Goal: Use online tool/utility: Utilize a website feature to perform a specific function

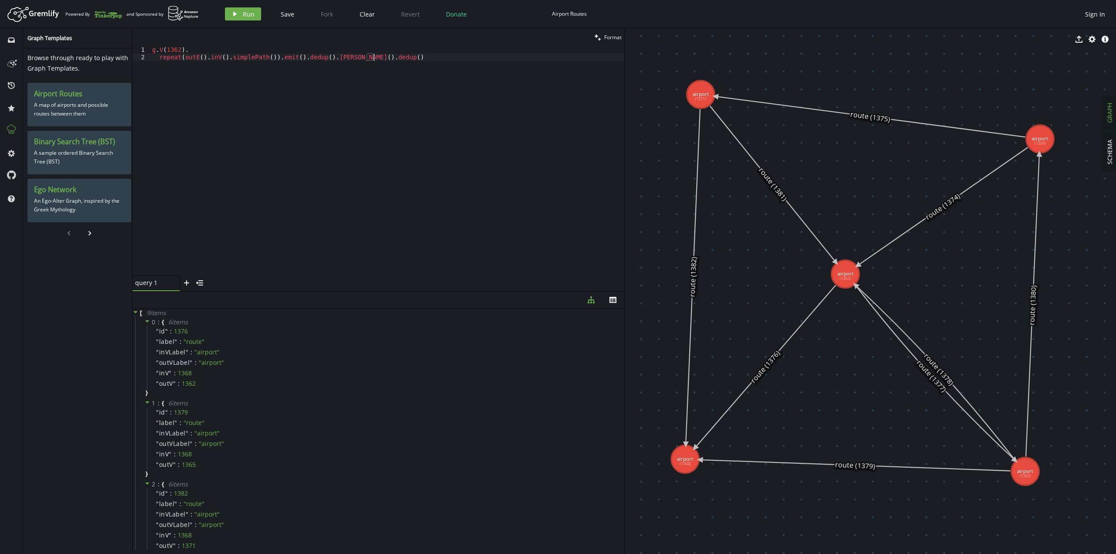
click at [413, 68] on div "g . V ( 1362 ) . repeat ( outE ( ) . inV ( ) . simplePath ( )) . emit ( ) . ded…" at bounding box center [387, 168] width 474 height 244
click at [161, 58] on div "g . V ( 1362 ) . repeat ( outE ( ) . inV ( ) . simplePath ( )) . emit ( ) . ded…" at bounding box center [387, 168] width 474 height 244
click at [241, 12] on button "play Run" at bounding box center [243, 13] width 36 height 13
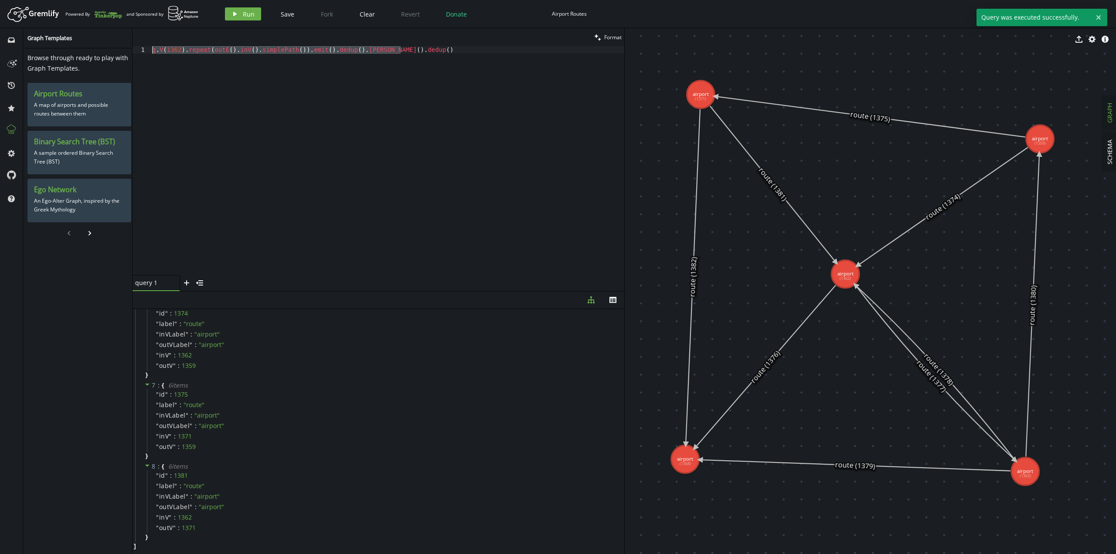
drag, startPoint x: 436, startPoint y: 107, endPoint x: 116, endPoint y: 48, distance: 325.4
click at [116, 48] on div "inbox history star cog help Graph Templates Browse through ready to play with G…" at bounding box center [558, 291] width 1116 height 526
click at [354, 80] on div "g . V ( 1362 ) . repeat ( outE ( ) . inV ( ) . simplePath ( )) . emit ( ) . ded…" at bounding box center [387, 160] width 474 height 229
click at [384, 53] on div "g . V ( 1362 ) . repeat ( outE ( ) . inV ( ) . simplePath ( )) . emit ( ) . ded…" at bounding box center [387, 168] width 474 height 244
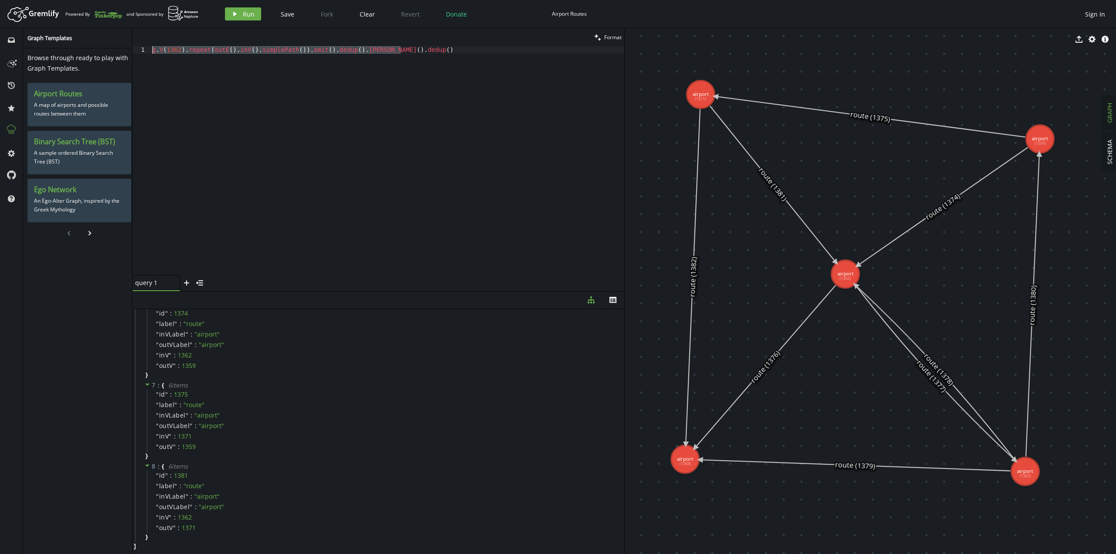
drag, startPoint x: 424, startPoint y: 92, endPoint x: 24, endPoint y: 35, distance: 404.1
click at [24, 35] on div "inbox history star cog help Graph Templates Browse through ready to play with G…" at bounding box center [558, 291] width 1116 height 526
click at [384, 49] on div "g . V ( 1362 ) . repeat ( outE ( ) . inV ( ) . simplePath ( )) . emit ( ) . ded…" at bounding box center [387, 160] width 474 height 229
click at [384, 49] on div "g . V ( 1362 ) . repeat ( outE ( ) . inV ( ) . simplePath ( )) . emit ( ) . ded…" at bounding box center [387, 168] width 474 height 244
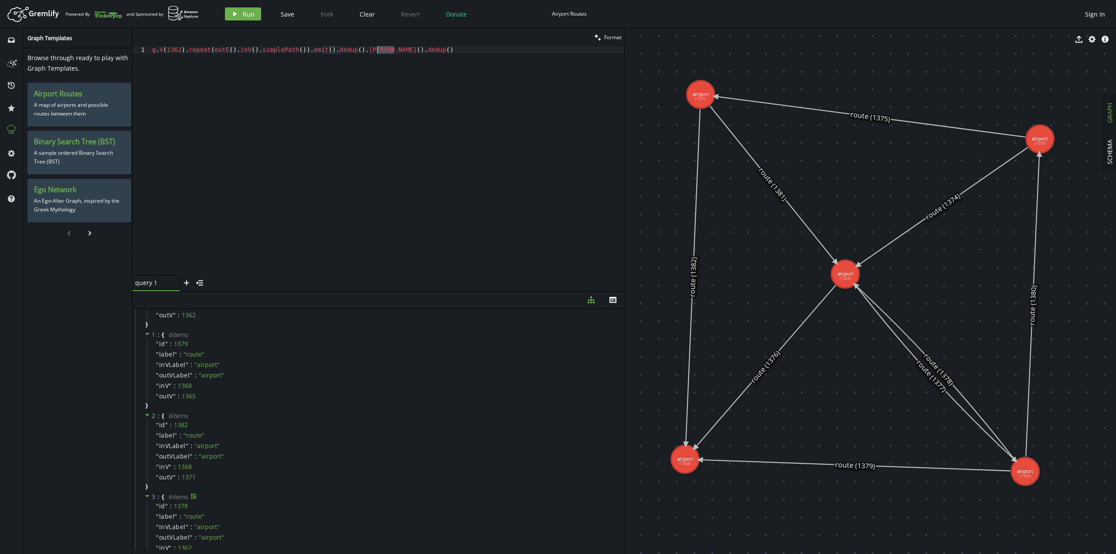
scroll to position [0, 0]
click at [147, 322] on icon at bounding box center [147, 321] width 4 height 2
click at [147, 322] on icon at bounding box center [147, 321] width 6 height 6
click at [225, 70] on div "g . V ( 1362 ) . repeat ( outE ( ) . inV ( ) . simplePath ( )) . emit ( ) . ded…" at bounding box center [387, 168] width 474 height 244
type textarea "// g.V(1362).repeat(outE().inV().simplePath()).emit().dedup().[PERSON_NAME]().d…"
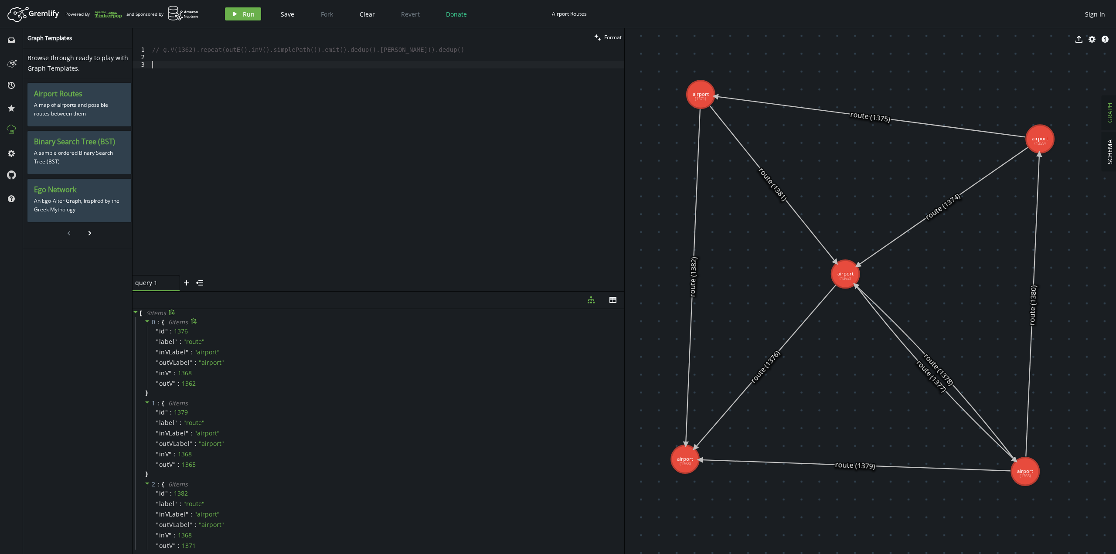
paste textarea "g.V(1362)"
click at [243, 17] on span "Run" at bounding box center [249, 14] width 12 height 8
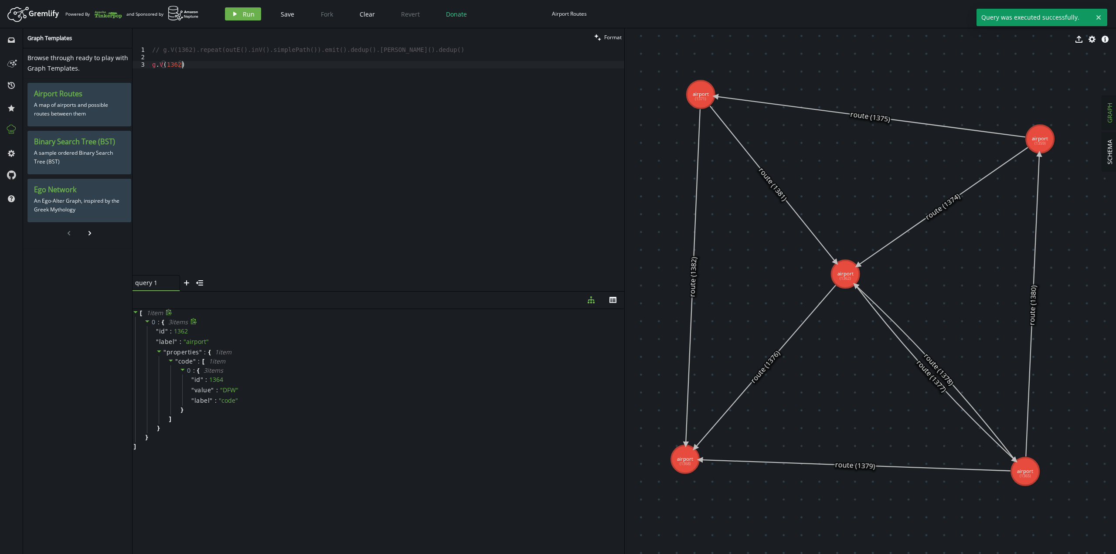
click at [201, 77] on div "// g.V(1362).repeat(outE().inV().simplePath()).emit().dedup().[PERSON_NAME]().d…" at bounding box center [387, 168] width 474 height 244
click at [229, 14] on button "play Run" at bounding box center [243, 13] width 36 height 13
click at [181, 67] on div "// g.V(1362).repeat(outE().inV().simplePath()).emit().dedup().[PERSON_NAME]().d…" at bounding box center [387, 168] width 474 height 244
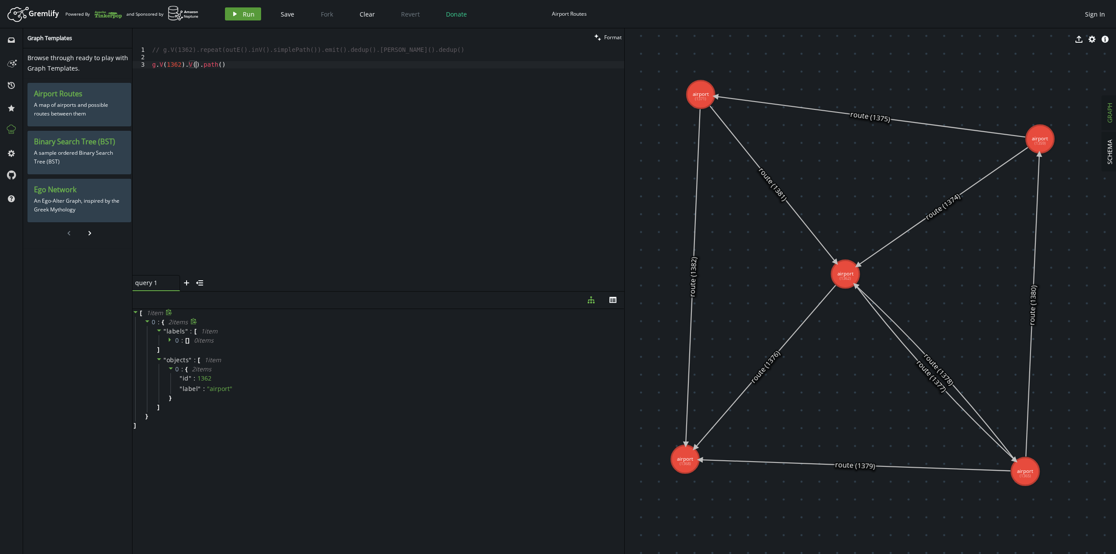
click at [240, 12] on button "play Run" at bounding box center [243, 13] width 36 height 13
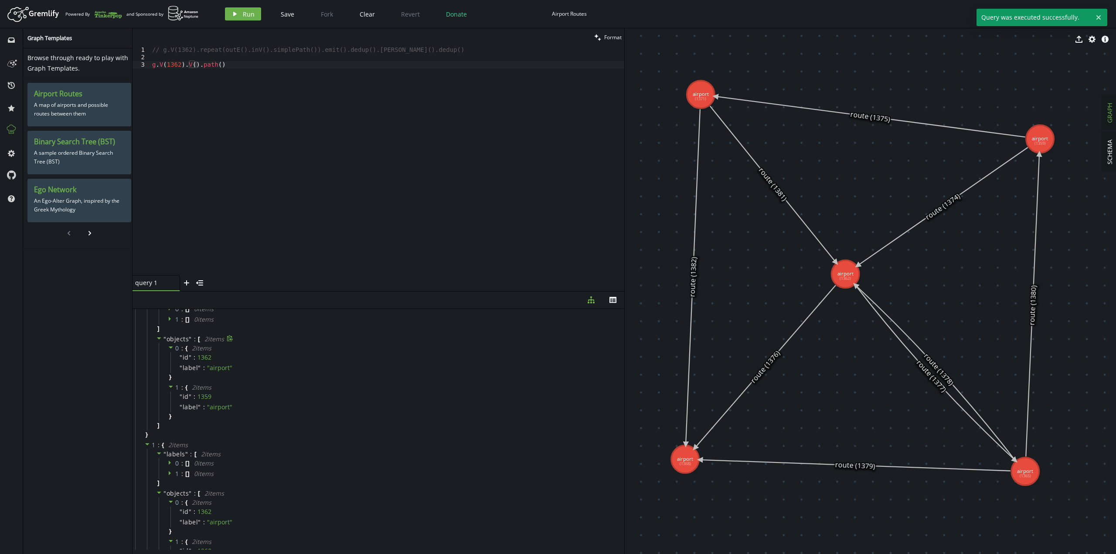
scroll to position [0, 0]
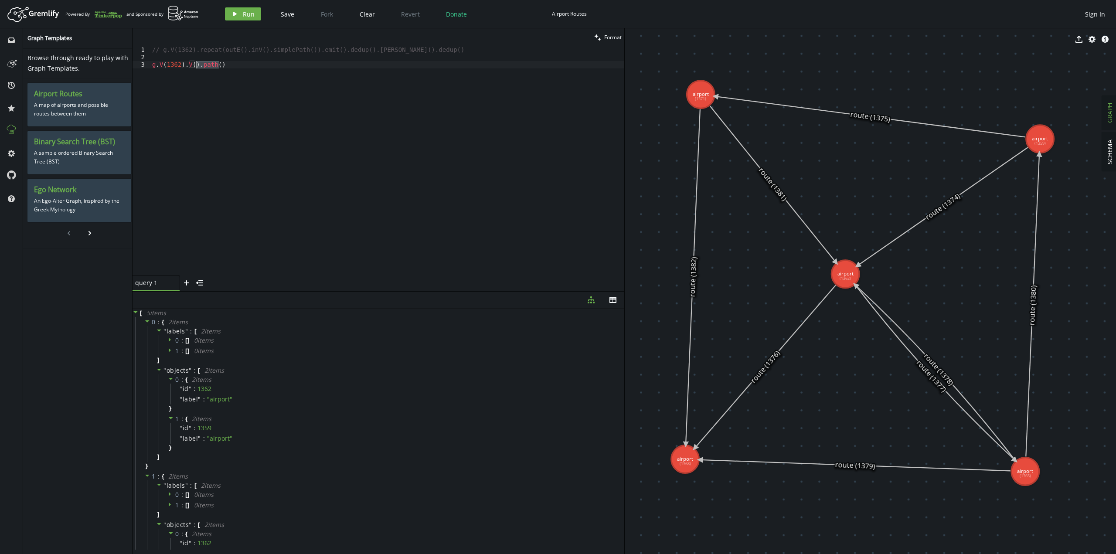
drag, startPoint x: 241, startPoint y: 70, endPoint x: 197, endPoint y: 65, distance: 44.3
click at [197, 65] on div "// g.V(1362).repeat(outE().inV().simplePath()).emit().dedup().[PERSON_NAME]().d…" at bounding box center [387, 168] width 474 height 244
click at [239, 11] on button "play Run" at bounding box center [243, 13] width 36 height 13
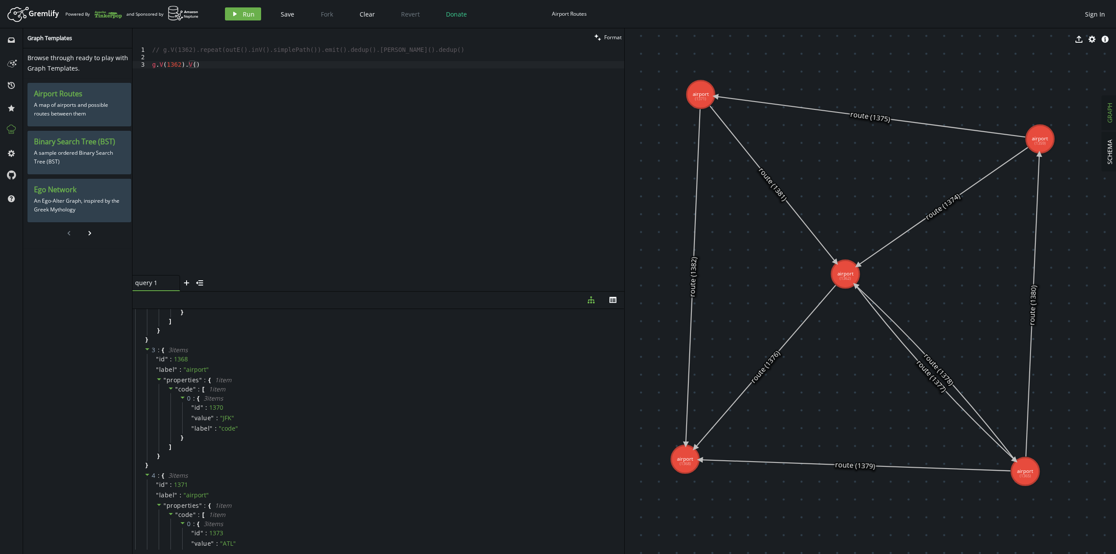
click at [250, 95] on div "// g.V(1362).repeat(outE().inV().simplePath()).emit().dedup().[PERSON_NAME]().d…" at bounding box center [387, 168] width 474 height 244
click at [236, 13] on icon "play" at bounding box center [234, 13] width 7 height 7
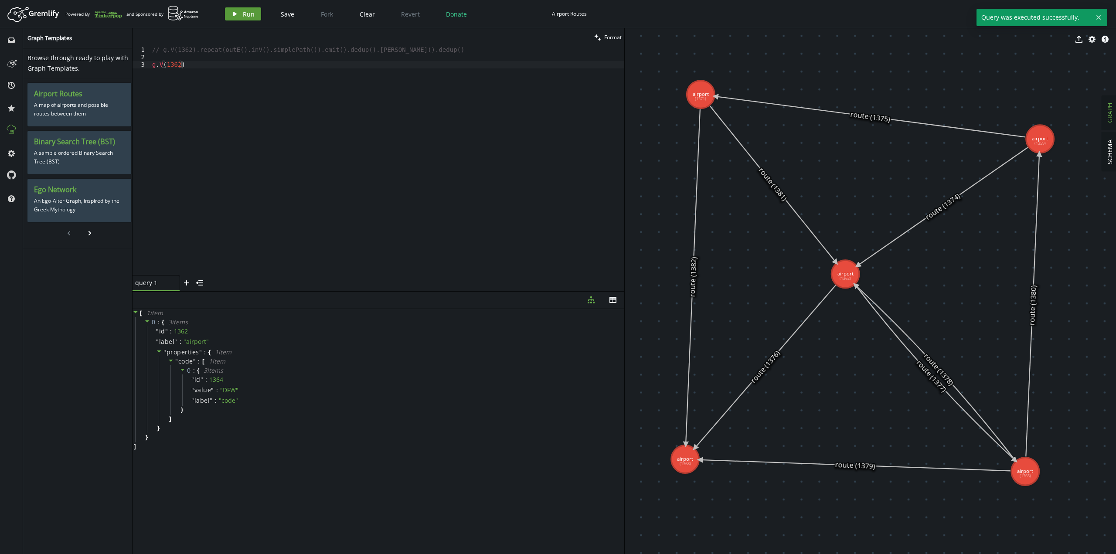
scroll to position [0, 0]
click at [225, 91] on div "// g.V(1362).repeat(outE().inV().simplePath()).emit().dedup().[PERSON_NAME]().d…" at bounding box center [387, 168] width 474 height 244
click at [243, 10] on span "Run" at bounding box center [249, 14] width 12 height 8
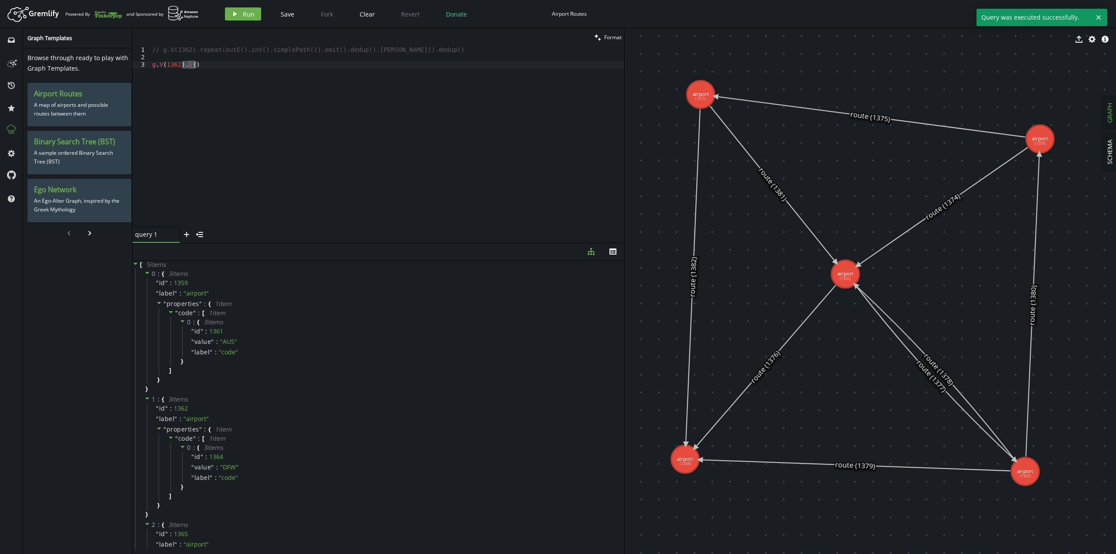
drag, startPoint x: 309, startPoint y: 291, endPoint x: 316, endPoint y: 242, distance: 48.9
click at [316, 243] on div at bounding box center [379, 243] width 492 height 0
click at [204, 90] on div "// g.V(1362).repeat(outE().inV().simplePath()).emit().dedup().[PERSON_NAME]().d…" at bounding box center [387, 136] width 474 height 180
drag, startPoint x: 182, startPoint y: 65, endPoint x: 158, endPoint y: 65, distance: 24.0
click at [158, 65] on div "// g.V(1362).repeat(outE().inV().simplePath()).emit().dedup().[PERSON_NAME]().d…" at bounding box center [387, 143] width 474 height 195
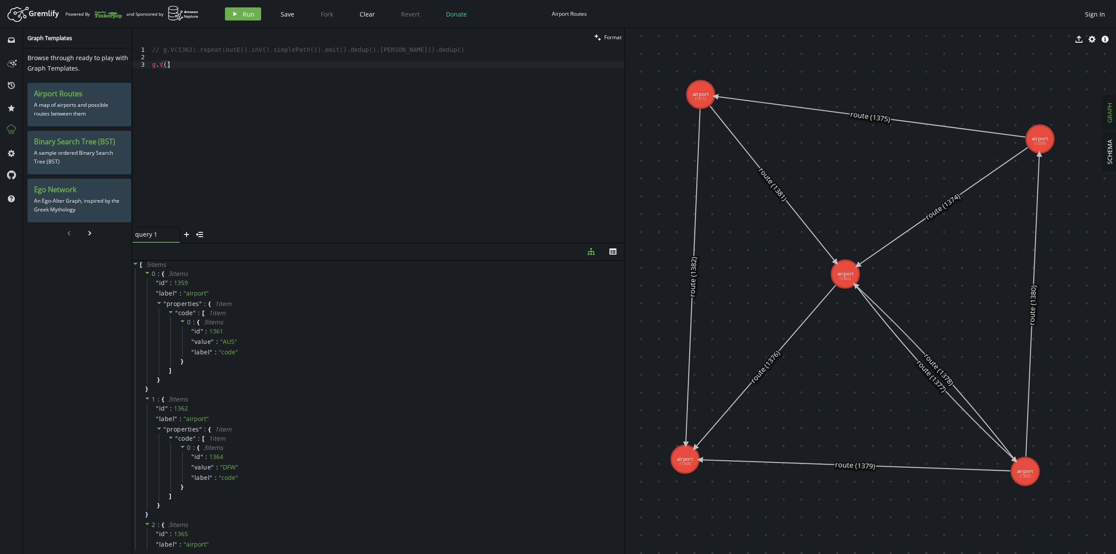
scroll to position [0, 20]
paste textarea "V(1362)"
click at [235, 12] on icon "play" at bounding box center [234, 13] width 7 height 7
click at [282, 101] on div "// g.V(1362).repeat(outE().inV().simplePath()).emit().dedup().[PERSON_NAME]().d…" at bounding box center [387, 143] width 474 height 195
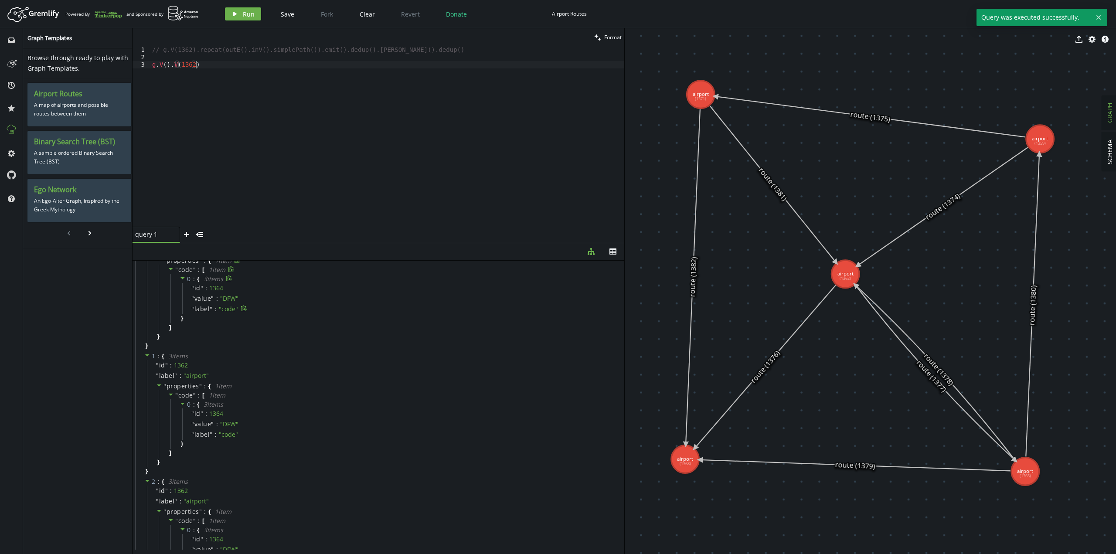
scroll to position [44, 0]
click at [241, 14] on button "play Run" at bounding box center [243, 13] width 36 height 13
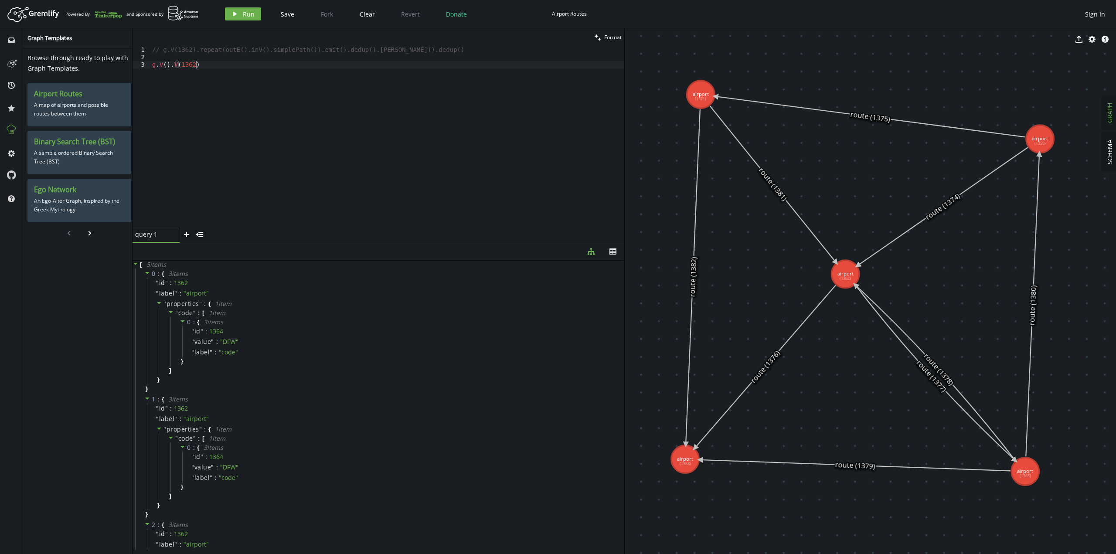
click at [220, 159] on div "// g.V(1362).repeat(outE().inV().simplePath()).emit().dedup().[PERSON_NAME]().d…" at bounding box center [387, 143] width 474 height 195
click at [235, 10] on button "play Run" at bounding box center [243, 13] width 36 height 13
drag, startPoint x: 247, startPoint y: 160, endPoint x: 141, endPoint y: 65, distance: 142.3
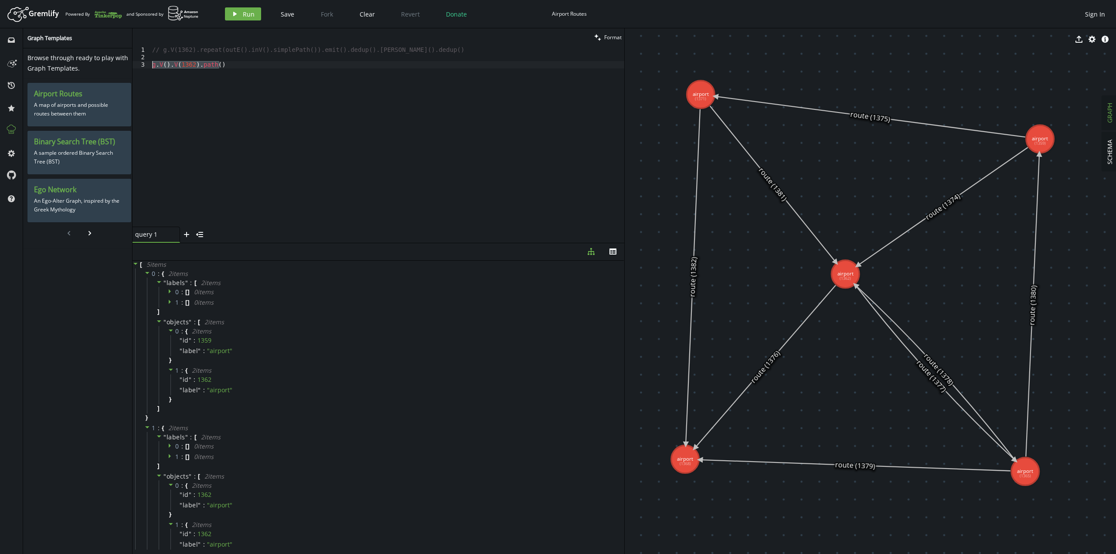
click at [141, 65] on div "g.V().V(1362).path() 1 2 3 // g.V(1362).repeat(outE().inV().simplePath()).emit(…" at bounding box center [379, 136] width 492 height 180
click at [308, 92] on div "// g.V(1362).repeat(outE().inV().simplePath()).emit().dedup().[PERSON_NAME]().d…" at bounding box center [387, 136] width 474 height 180
drag, startPoint x: 308, startPoint y: 92, endPoint x: 134, endPoint y: 61, distance: 176.2
click at [134, 61] on div "g.V().V(1362).path() 1 2 3 // g.V(1362).repeat(outE().inV().simplePath()).emit(…" at bounding box center [379, 136] width 492 height 180
click at [363, 108] on div "// g.V(1362).repeat(outE().inV().simplePath()).emit().dedup().[PERSON_NAME]().d…" at bounding box center [387, 136] width 474 height 180
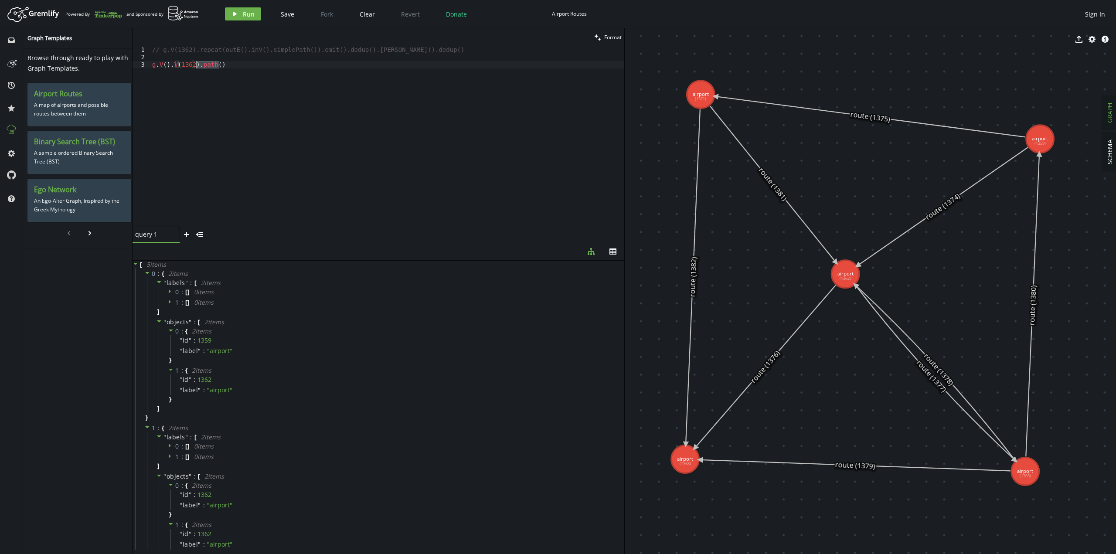
drag, startPoint x: 322, startPoint y: 99, endPoint x: 195, endPoint y: 63, distance: 132.3
click at [195, 63] on div "// g.V(1362).repeat(outE().inV().simplePath()).emit().dedup().[PERSON_NAME]().d…" at bounding box center [387, 143] width 474 height 195
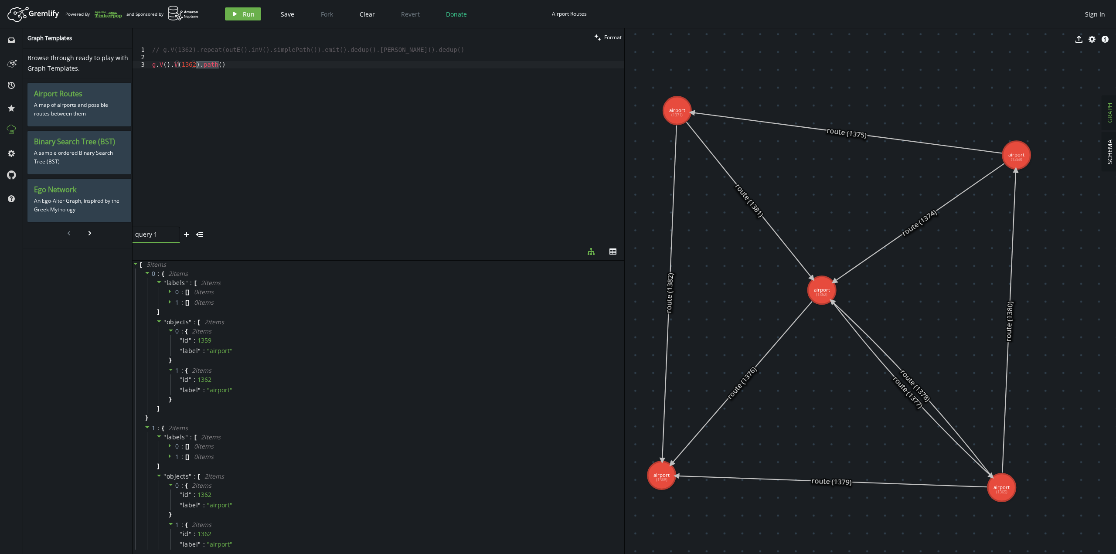
drag, startPoint x: 931, startPoint y: 376, endPoint x: 903, endPoint y: 389, distance: 31.0
click at [911, 391] on icon at bounding box center [912, 388] width 160 height 175
drag, startPoint x: 157, startPoint y: 62, endPoint x: 222, endPoint y: 62, distance: 64.9
click at [222, 62] on div "// g.V(1362).repeat(outE().inV().simplePath()).emit().dedup().[PERSON_NAME]().d…" at bounding box center [387, 143] width 474 height 195
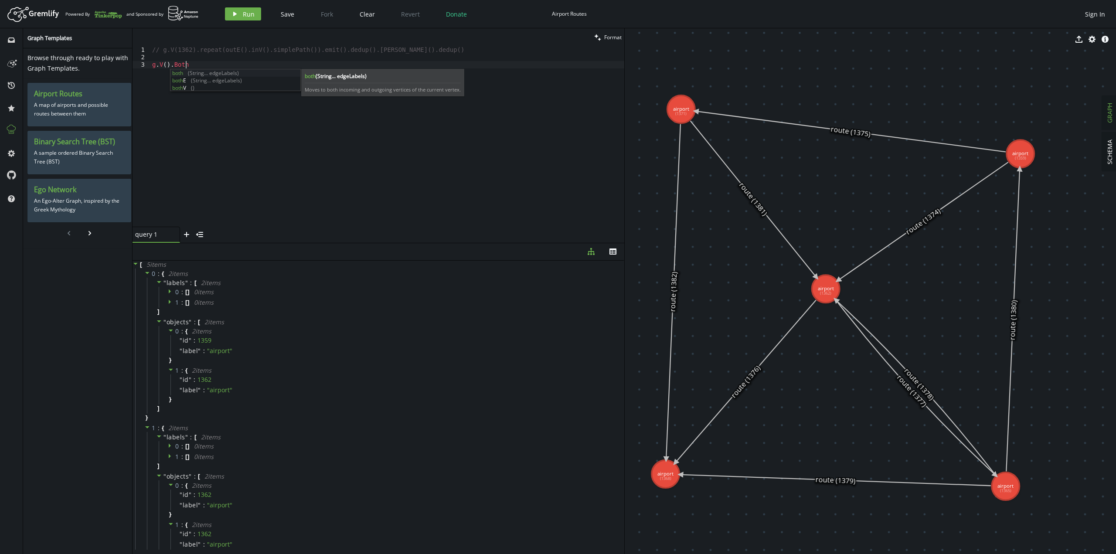
scroll to position [0, 33]
click at [238, 11] on button "play Run" at bounding box center [243, 13] width 36 height 13
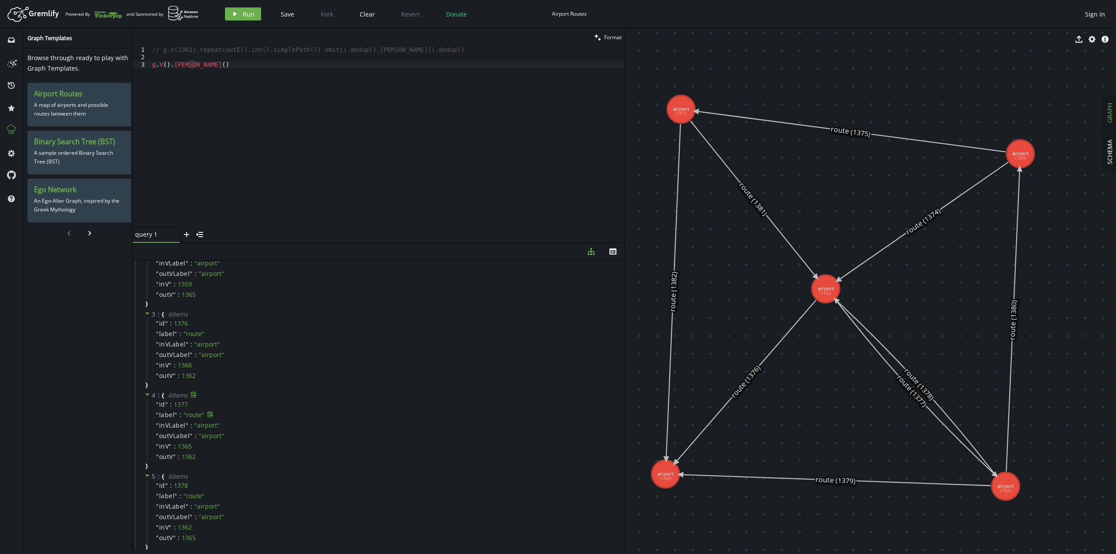
scroll to position [218, 0]
click at [270, 92] on div "// g.V(1362).repeat(outE().inV().simplePath()).emit().dedup().[PERSON_NAME]().d…" at bounding box center [387, 143] width 474 height 195
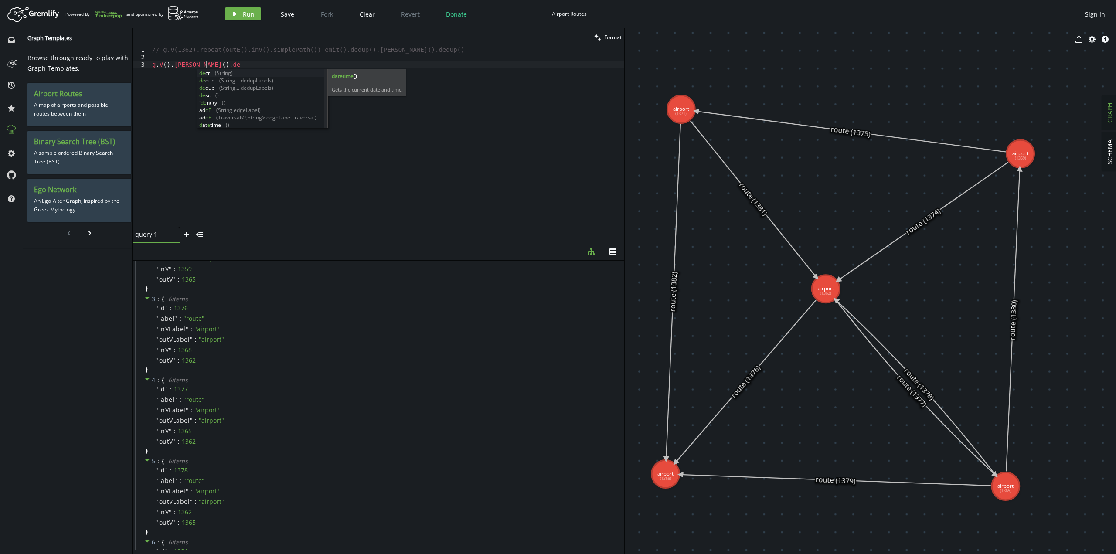
scroll to position [0, 53]
click at [240, 19] on button "play Run" at bounding box center [243, 13] width 36 height 13
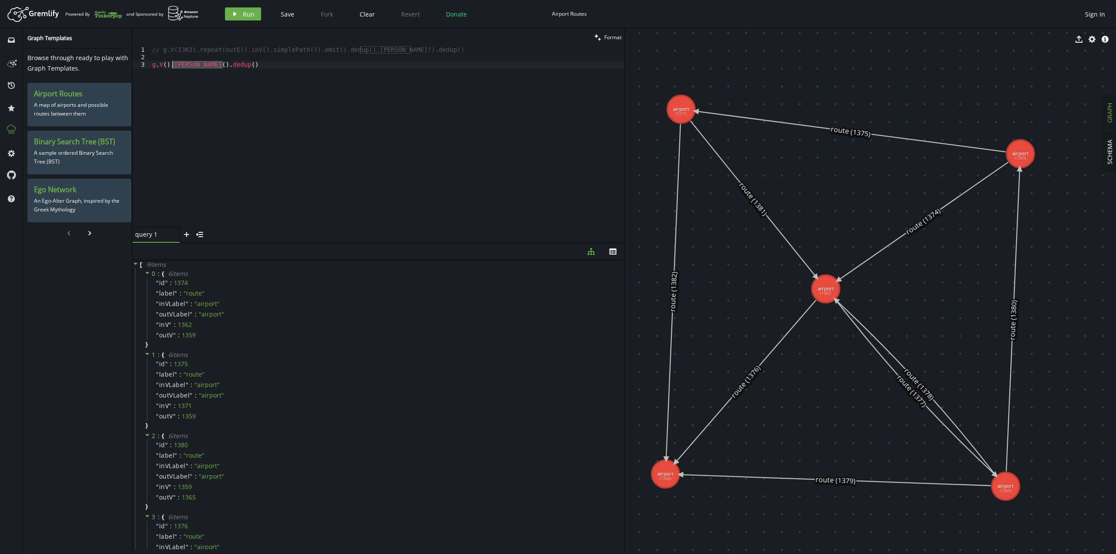
drag, startPoint x: 250, startPoint y: 72, endPoint x: 173, endPoint y: 64, distance: 77.6
click at [173, 64] on div "// g.V(1362).repeat(outE().inV().simplePath()).emit().dedup().[PERSON_NAME]().d…" at bounding box center [387, 143] width 474 height 195
click at [236, 15] on icon "play" at bounding box center [234, 13] width 7 height 7
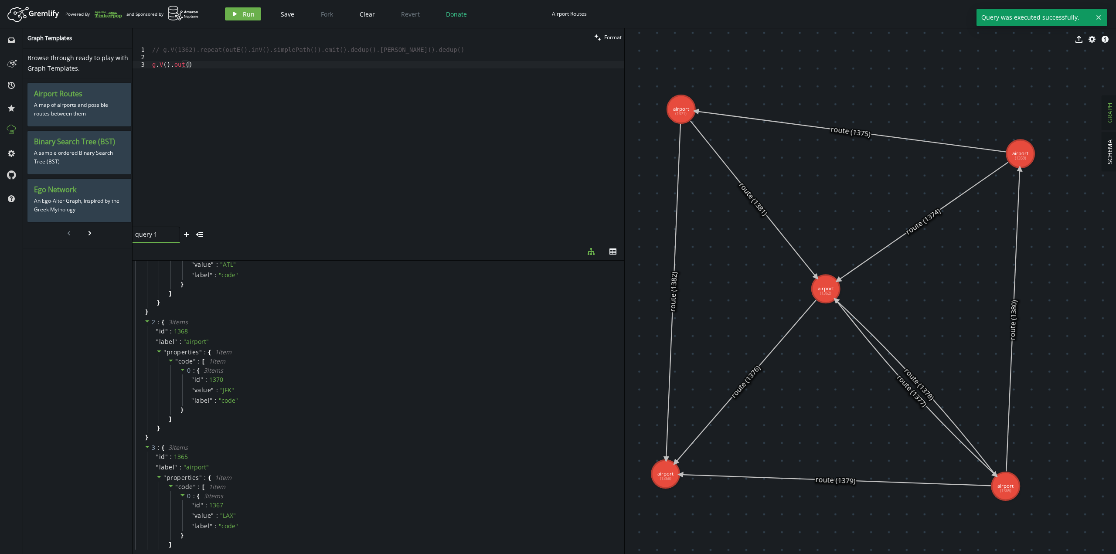
scroll to position [0, 0]
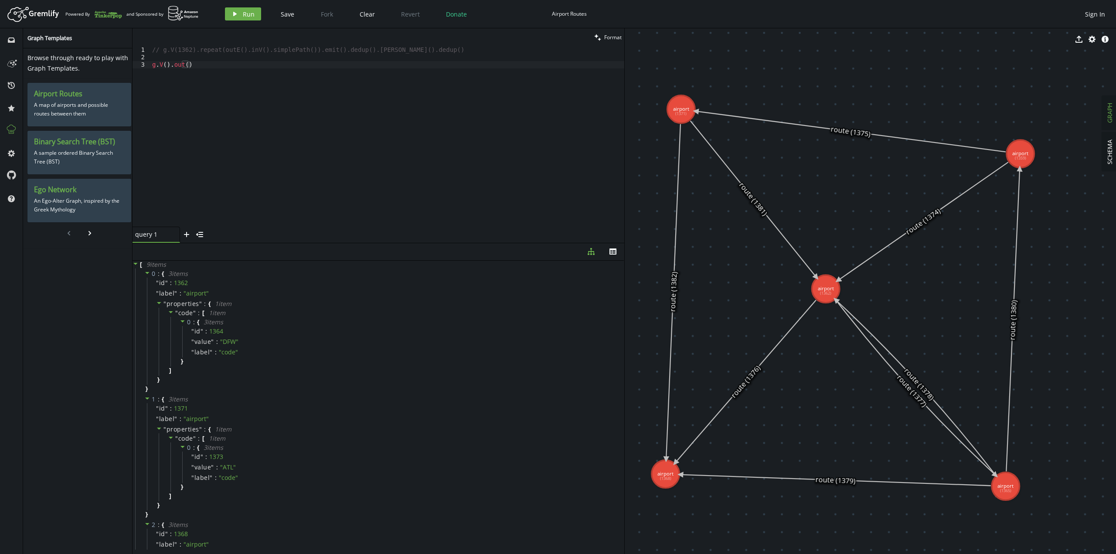
click at [163, 62] on div "// g.V(1362).repeat(outE().inV().simplePath()).emit().dedup().[PERSON_NAME]().d…" at bounding box center [387, 143] width 474 height 195
click at [182, 47] on div "// g.V(1362).repeat(outE().inV().simplePath()).emit().dedup().[PERSON_NAME]().d…" at bounding box center [387, 143] width 474 height 195
click at [183, 47] on div "// g.V(1362).repeat(outE().inV().simplePath()).emit().dedup().[PERSON_NAME]().d…" at bounding box center [387, 143] width 474 height 195
click at [166, 65] on div "// g.V(1362).repeat(outE().inV().simplePath()).emit().dedup().[PERSON_NAME]().d…" at bounding box center [387, 143] width 474 height 195
paste textarea "1362"
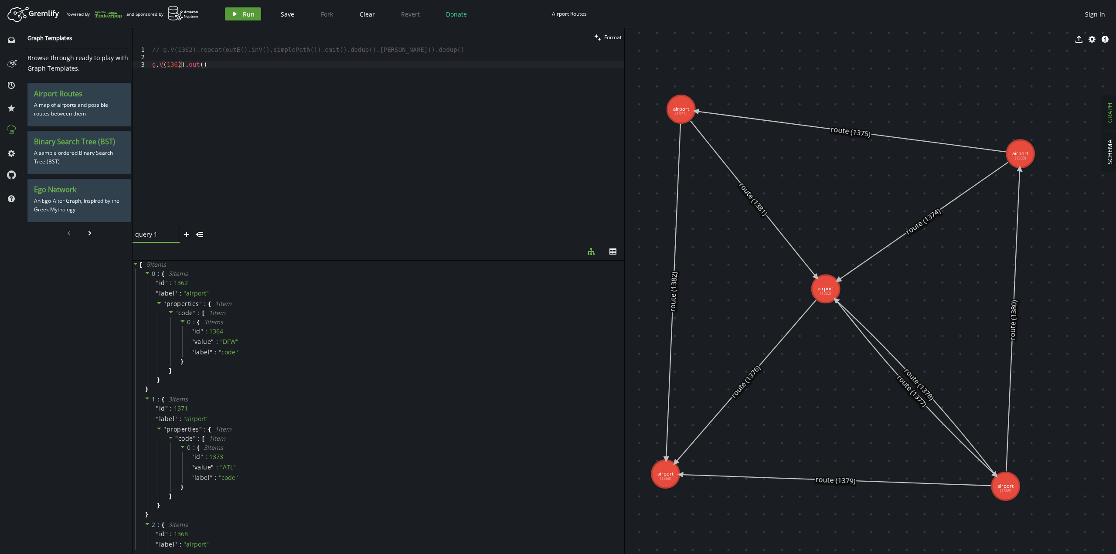
click at [248, 12] on span "Run" at bounding box center [249, 14] width 12 height 8
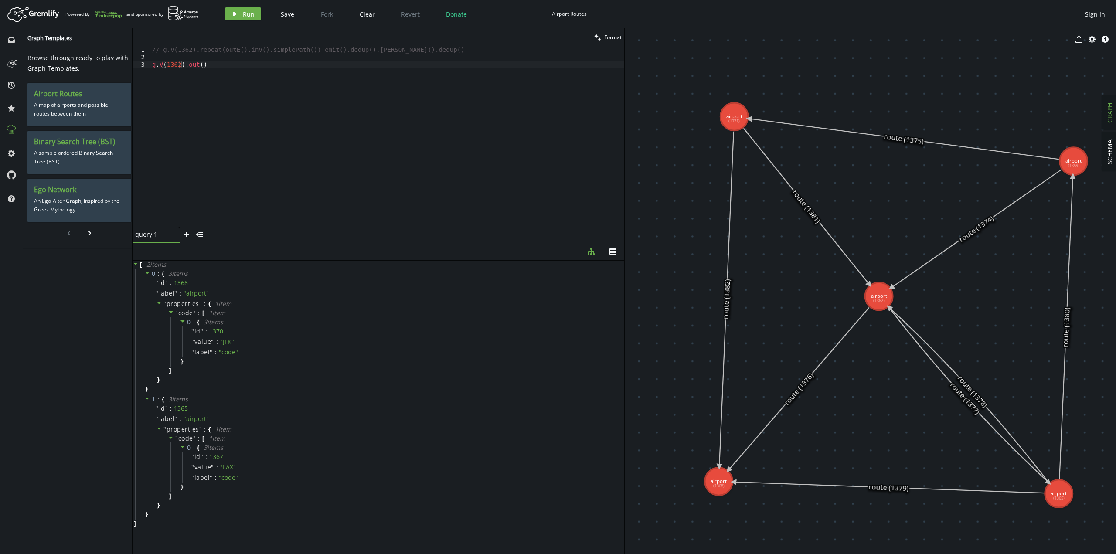
drag, startPoint x: 636, startPoint y: 77, endPoint x: 689, endPoint y: 84, distance: 53.7
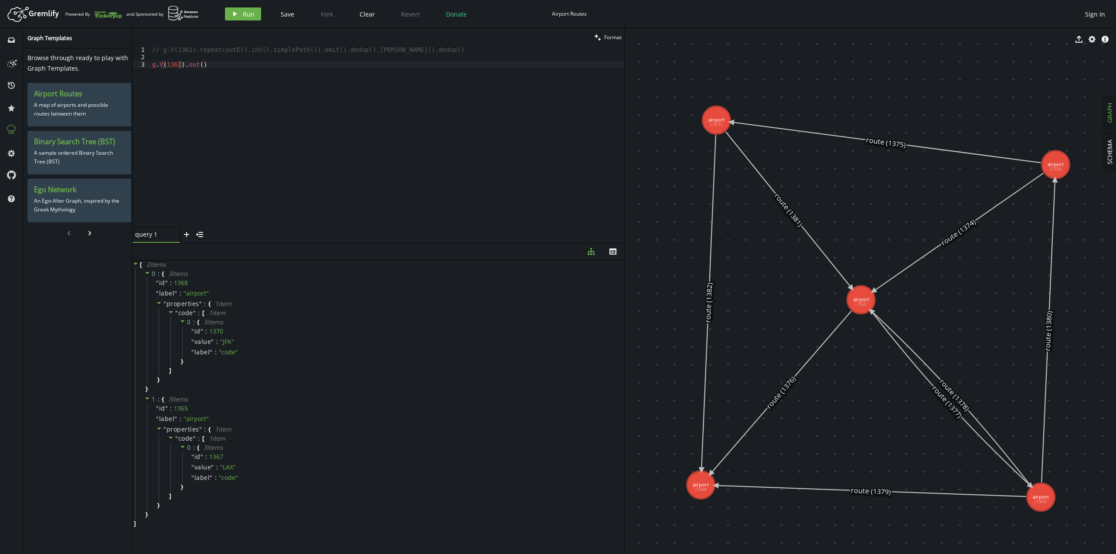
drag, startPoint x: 697, startPoint y: 108, endPoint x: 679, endPoint y: 111, distance: 18.1
click at [197, 66] on div "// g.V(1362).repeat(outE().inV().simplePath()).emit().dedup().[PERSON_NAME]().d…" at bounding box center [387, 143] width 474 height 195
click at [241, 17] on button "play Run" at bounding box center [243, 13] width 36 height 13
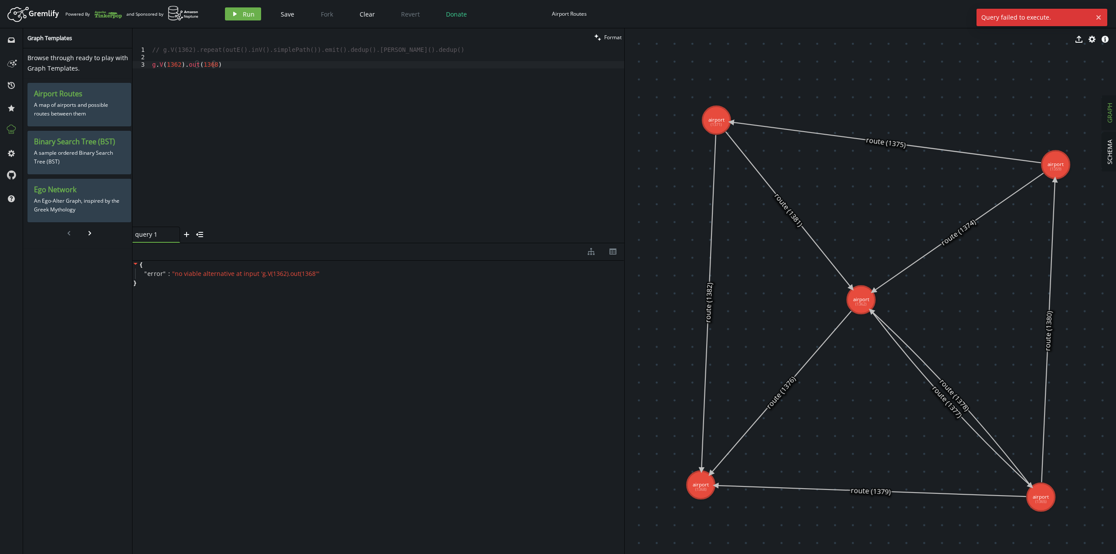
click at [228, 114] on div "// g.V(1362).repeat(outE().inV().simplePath()).emit().dedup().[PERSON_NAME]().d…" at bounding box center [387, 143] width 474 height 195
click at [243, 15] on span "Run" at bounding box center [249, 14] width 12 height 8
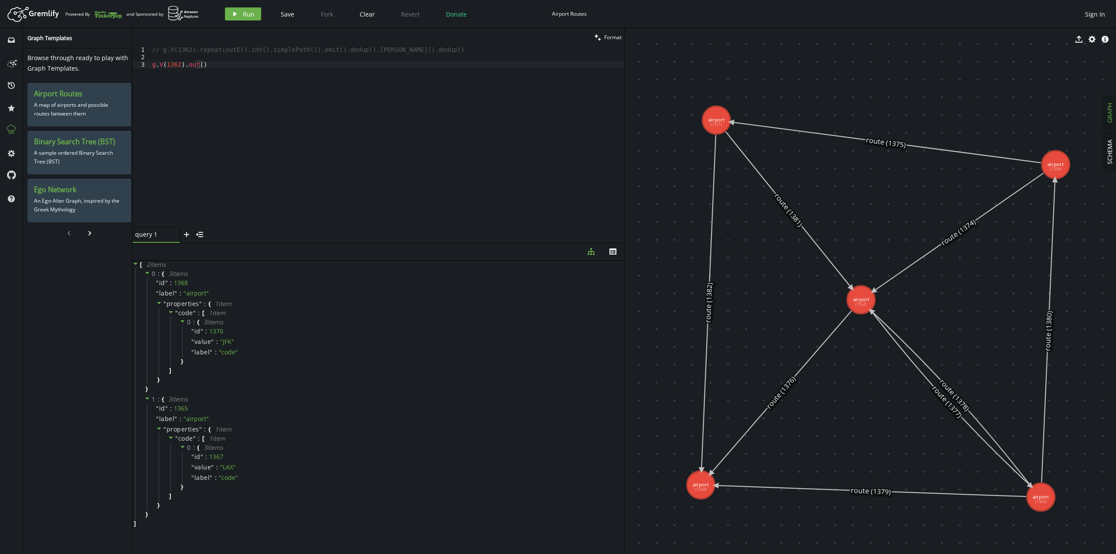
click at [200, 69] on div "// g.V(1362).repeat(outE().inV().simplePath()).emit().dedup().[PERSON_NAME]().d…" at bounding box center [387, 143] width 474 height 195
click at [238, 17] on button "play Run" at bounding box center [243, 13] width 36 height 13
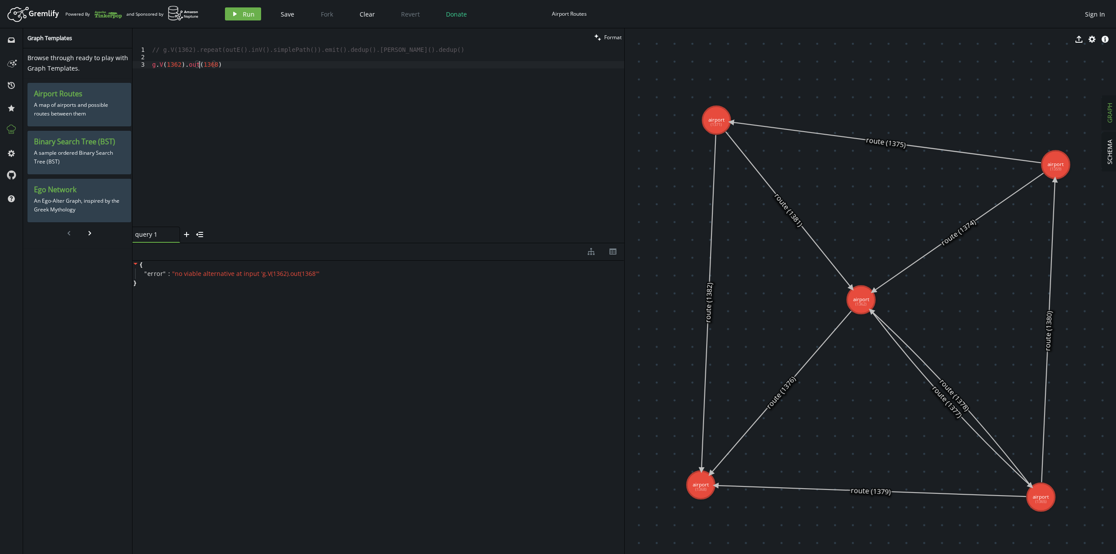
click at [197, 66] on div "// g.V(1362).repeat(outE().inV().simplePath()).emit().dedup().[PERSON_NAME]().d…" at bounding box center [387, 143] width 474 height 195
click at [245, 16] on span "Run" at bounding box center [249, 14] width 12 height 8
click at [198, 66] on div "// g.V(1362).repeat(outE().inV().simplePath()).emit().dedup().[PERSON_NAME]().d…" at bounding box center [387, 143] width 474 height 195
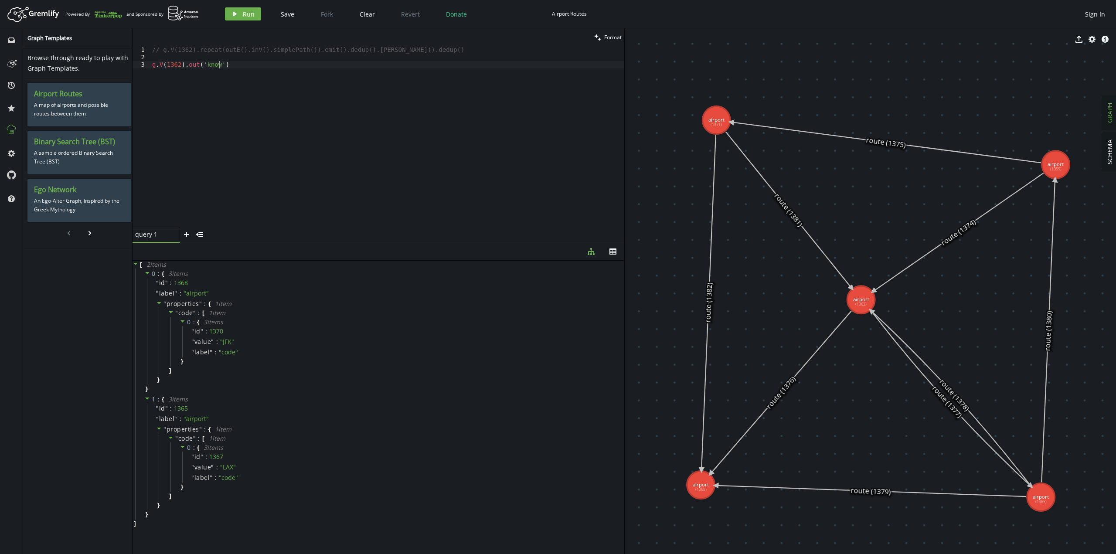
scroll to position [0, 67]
click at [245, 13] on span "Run" at bounding box center [249, 14] width 12 height 8
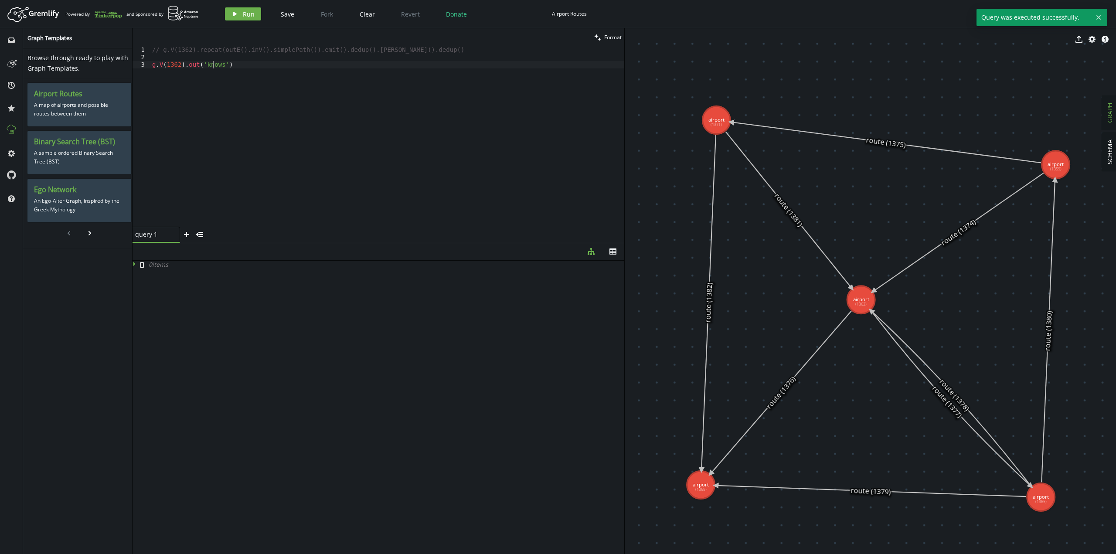
click at [213, 63] on div "// g.V(1362).repeat(outE().inV().simplePath()).emit().dedup().[PERSON_NAME]().d…" at bounding box center [387, 143] width 474 height 195
click at [213, 63] on div "// g.V(1362).repeat(outE().inV().simplePath()).emit().dedup().[PERSON_NAME]().d…" at bounding box center [387, 136] width 474 height 180
drag, startPoint x: 223, startPoint y: 65, endPoint x: 200, endPoint y: 66, distance: 23.2
click at [200, 66] on div "// g.V(1362).repeat(outE().inV().simplePath()).emit().dedup().[PERSON_NAME]().d…" at bounding box center [387, 143] width 474 height 195
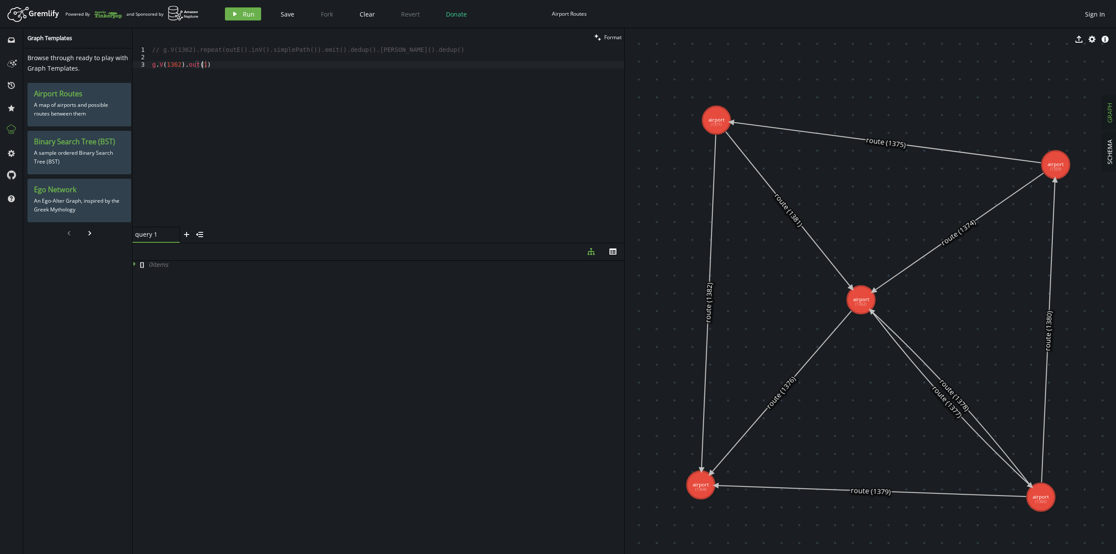
scroll to position [0, 50]
click at [254, 8] on button "play Run" at bounding box center [243, 13] width 36 height 13
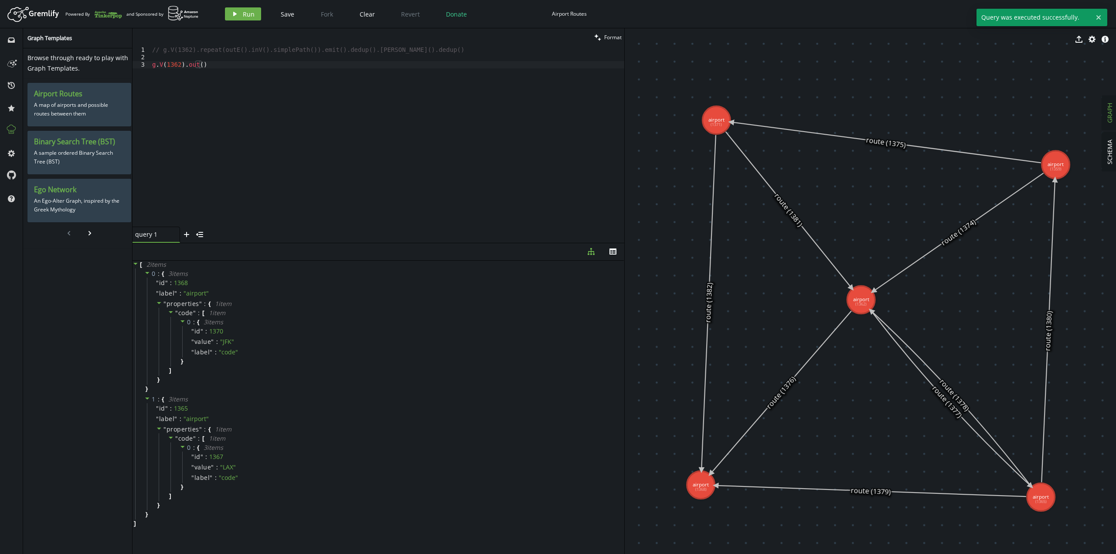
click at [200, 66] on div "// g.V(1362).repeat(outE().inV().simplePath()).emit().dedup().[PERSON_NAME]().d…" at bounding box center [387, 143] width 474 height 195
click at [244, 14] on span "Run" at bounding box center [249, 14] width 12 height 8
click at [220, 68] on div "// g.V(1362).repeat(outE().inV().simplePath()).emit().dedup().[PERSON_NAME]().d…" at bounding box center [387, 143] width 474 height 195
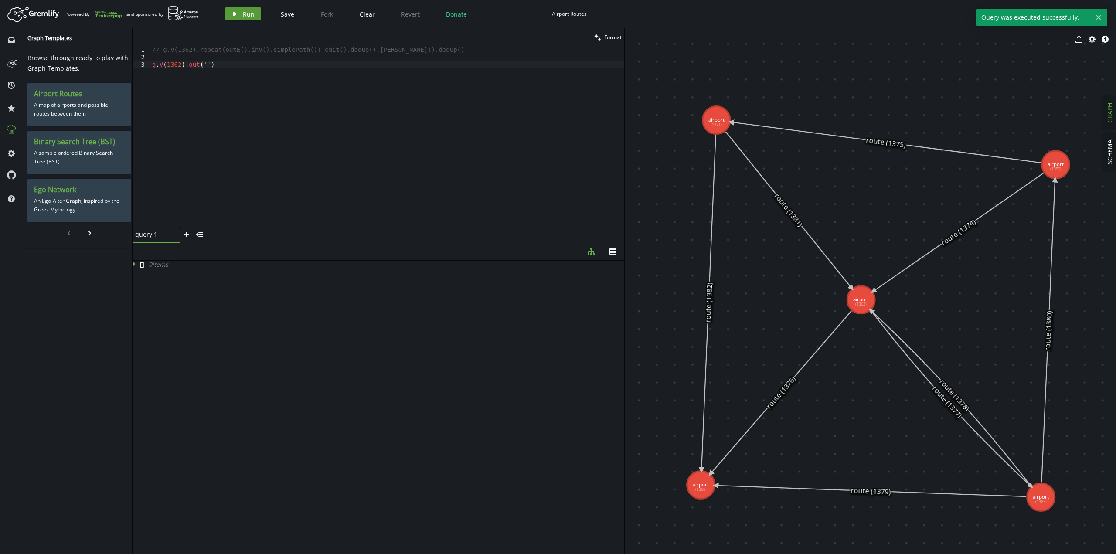
click at [238, 16] on button "play Run" at bounding box center [243, 13] width 36 height 13
click at [205, 65] on div "// g.V(1362).repeat(outE().inV().simplePath()).emit().dedup().[PERSON_NAME]().d…" at bounding box center [387, 143] width 474 height 195
click at [240, 16] on button "play Run" at bounding box center [243, 13] width 36 height 13
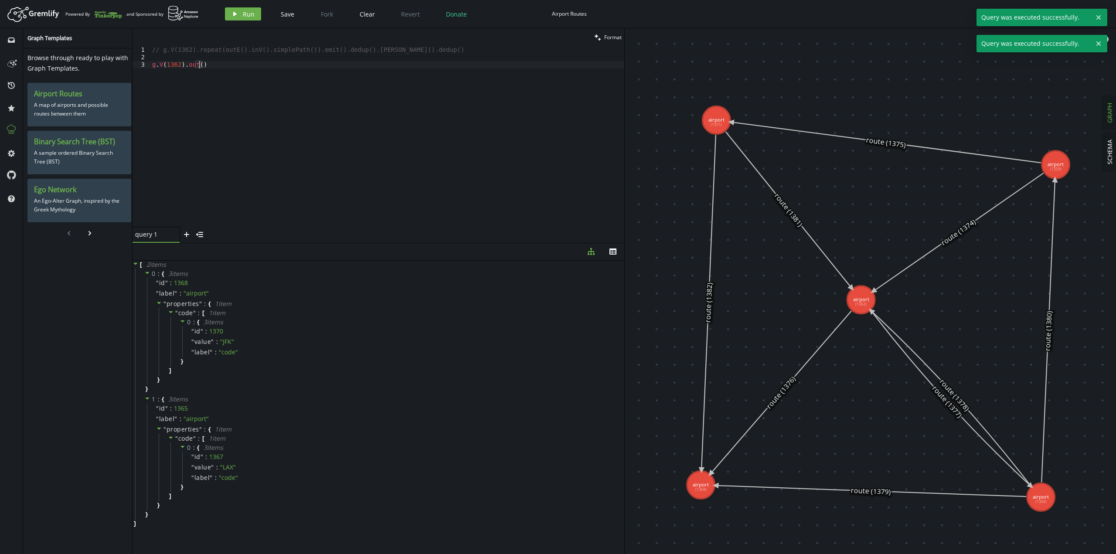
click at [198, 63] on div "// g.V(1362).repeat(outE().inV().simplePath()).emit().dedup().[PERSON_NAME]().d…" at bounding box center [387, 143] width 474 height 195
click at [232, 15] on icon "play" at bounding box center [234, 13] width 7 height 7
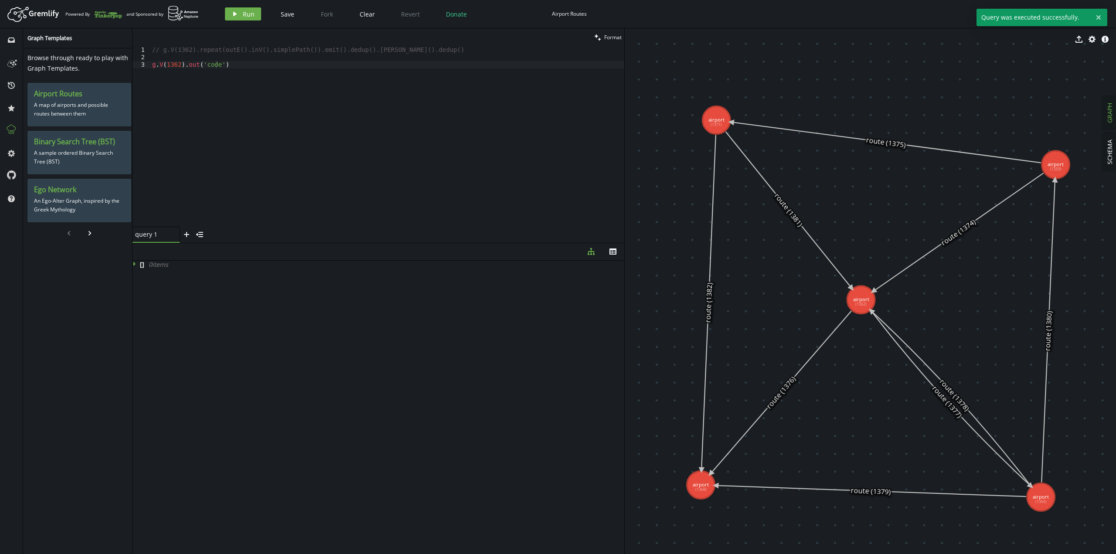
click at [214, 65] on div "// g.V(1362).repeat(outE().inV().simplePath()).emit().dedup().[PERSON_NAME]().d…" at bounding box center [387, 143] width 474 height 195
click at [250, 8] on button "play Run" at bounding box center [243, 13] width 36 height 13
drag, startPoint x: 230, startPoint y: 67, endPoint x: 199, endPoint y: 67, distance: 31.0
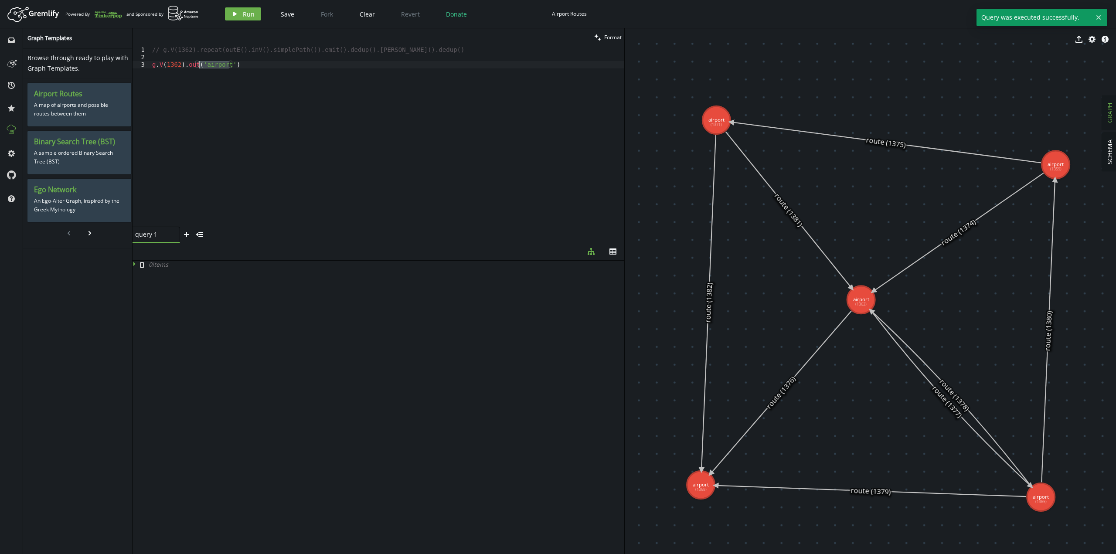
click at [199, 67] on div "// g.V(1362).repeat(outE().inV().simplePath()).emit().dedup().[PERSON_NAME]().d…" at bounding box center [387, 143] width 474 height 195
click at [240, 17] on button "play Run" at bounding box center [243, 13] width 36 height 13
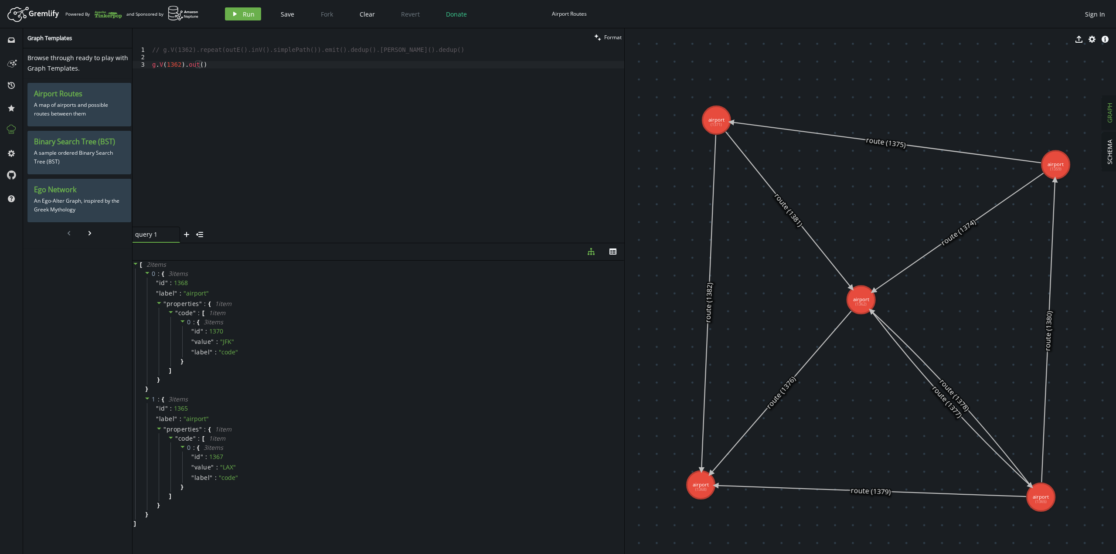
click at [784, 386] on icon at bounding box center [780, 392] width 141 height 163
click at [393, 151] on div "// g.V(1362).repeat(outE().inV().simplePath()).emit().dedup().[PERSON_NAME]().d…" at bounding box center [387, 143] width 474 height 195
drag, startPoint x: 184, startPoint y: 65, endPoint x: 211, endPoint y: 64, distance: 27.0
click at [211, 64] on div "// g.V(1362).repeat(outE().inV().simplePath()).emit().dedup().[PERSON_NAME]().d…" at bounding box center [387, 143] width 474 height 195
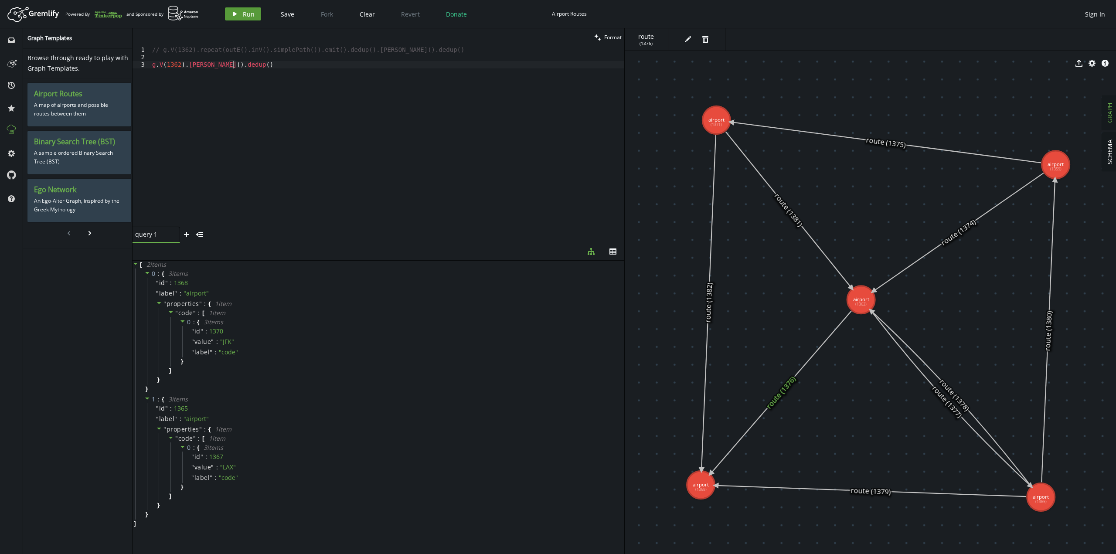
click at [251, 11] on span "Run" at bounding box center [249, 14] width 12 height 8
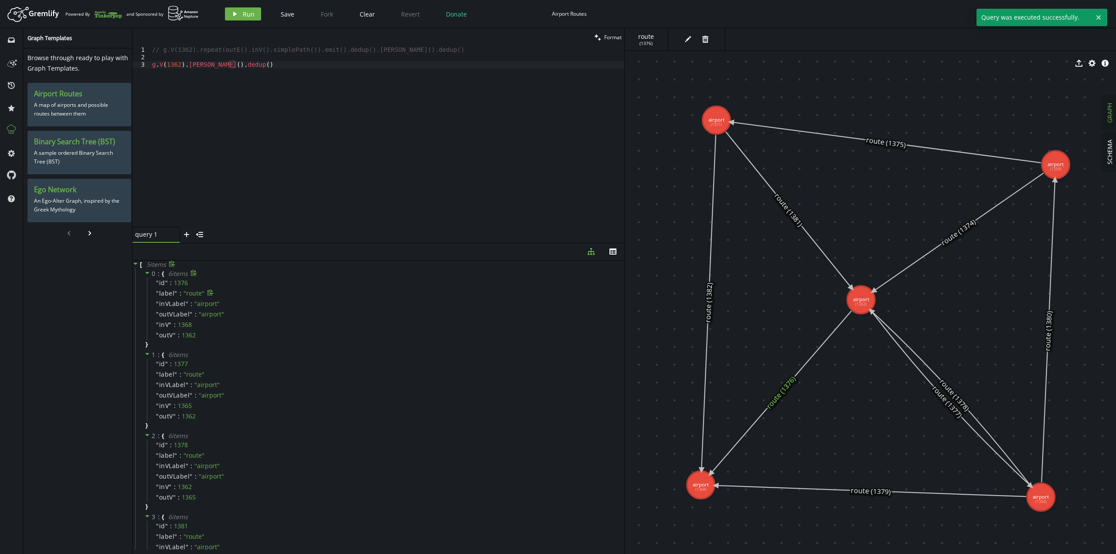
click at [190, 292] on span "" route "" at bounding box center [194, 293] width 21 height 8
click at [286, 129] on div "// g.V(1362).repeat(outE().inV().simplePath()).emit().dedup().[PERSON_NAME]().d…" at bounding box center [387, 143] width 474 height 195
drag, startPoint x: 253, startPoint y: 65, endPoint x: 186, endPoint y: 66, distance: 67.6
click at [186, 66] on div "// g.V(1362).repeat(outE().inV().simplePath()).emit().dedup().[PERSON_NAME]().d…" at bounding box center [387, 143] width 474 height 195
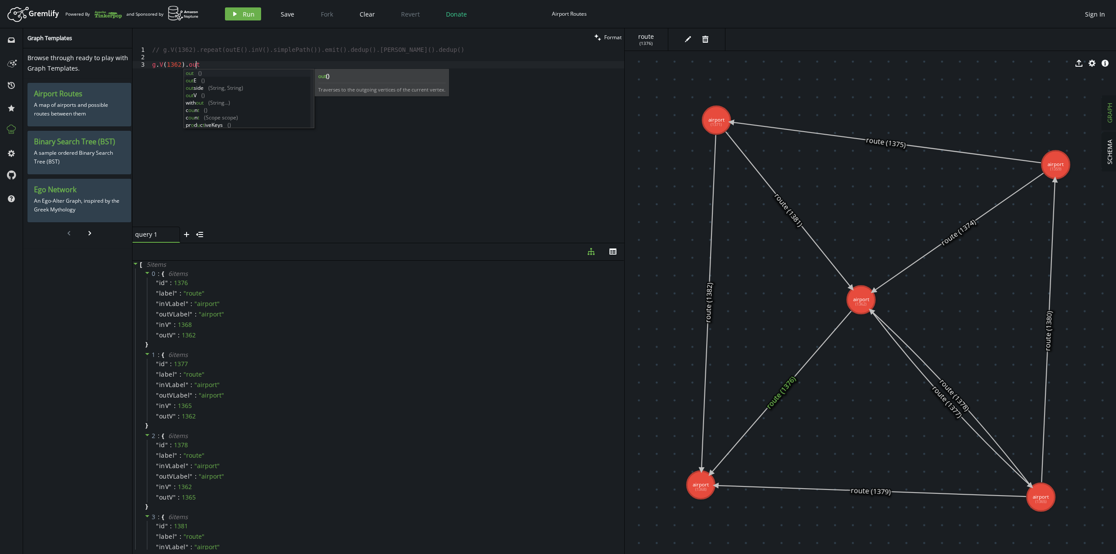
scroll to position [0, 43]
click at [247, 17] on span "Run" at bounding box center [249, 14] width 12 height 8
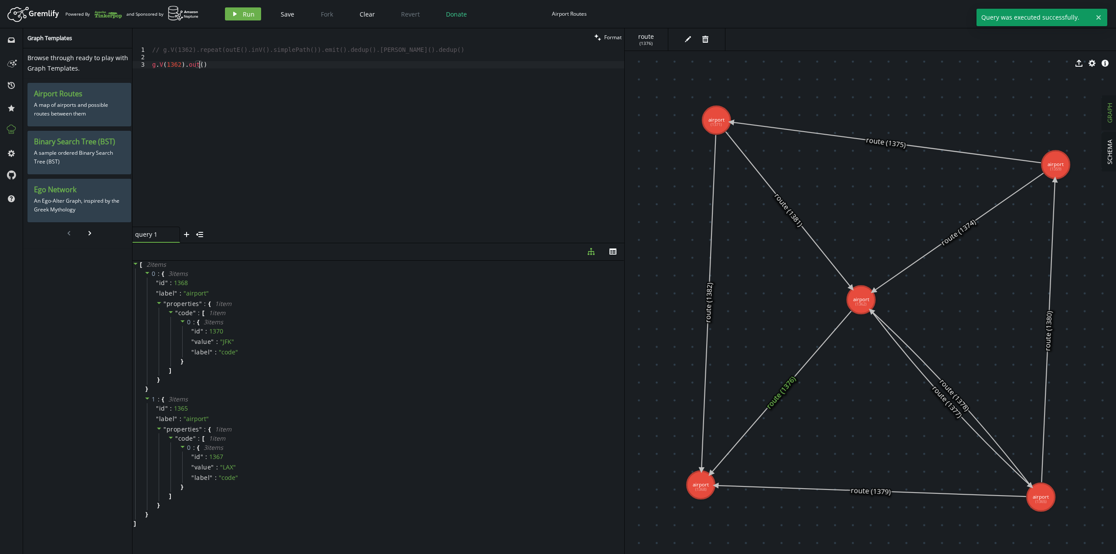
click at [199, 67] on div "// g.V(1362).repeat(outE().inV().simplePath()).emit().dedup().[PERSON_NAME]().d…" at bounding box center [387, 143] width 474 height 195
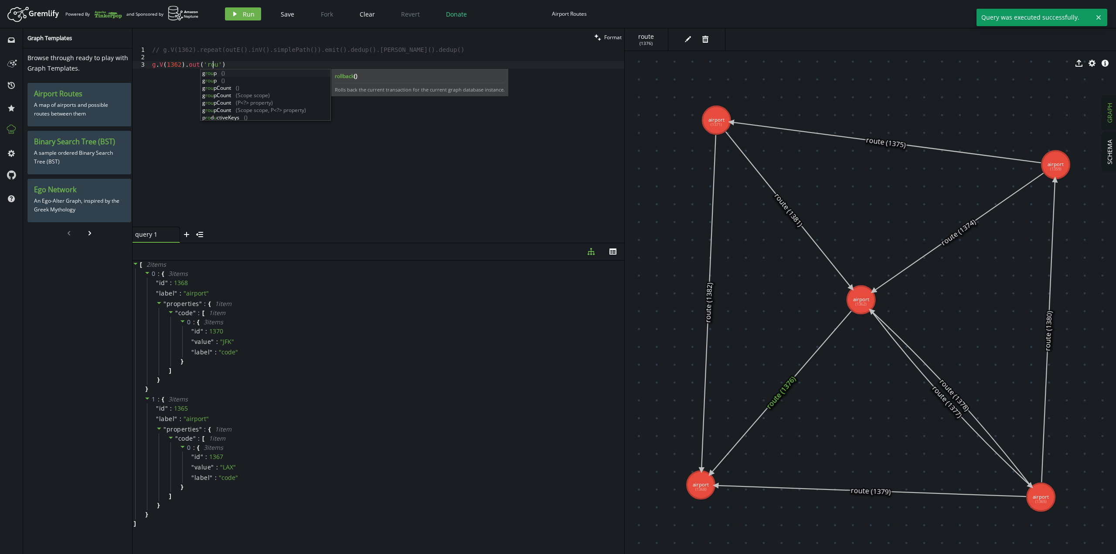
scroll to position [0, 67]
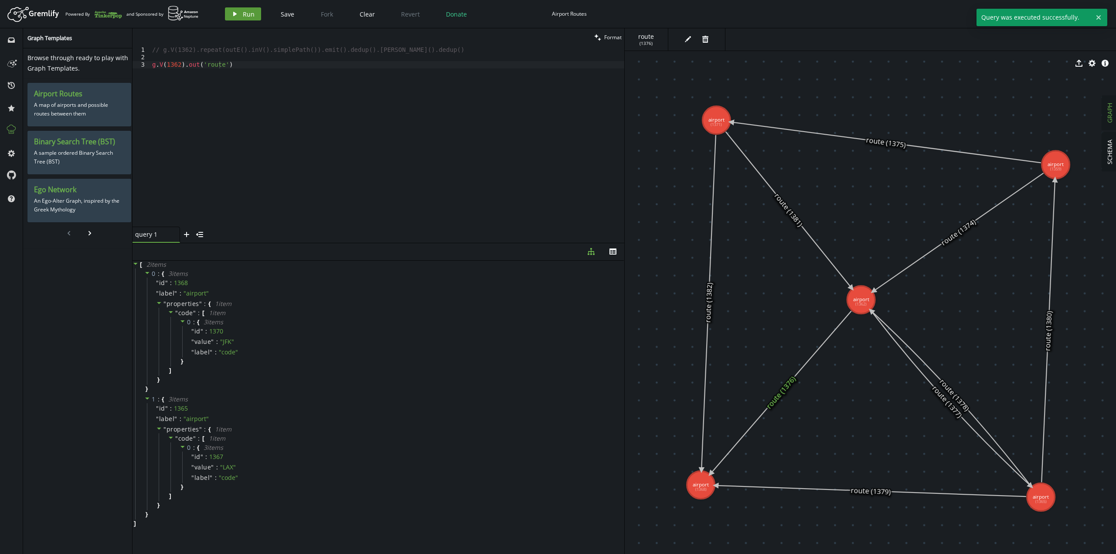
click at [238, 15] on button "play Run" at bounding box center [243, 13] width 36 height 13
drag, startPoint x: 230, startPoint y: 71, endPoint x: 183, endPoint y: 66, distance: 47.3
click at [183, 66] on div "// g.V(1362).repeat(outE().inV().simplePath()).emit().dedup().[PERSON_NAME]().d…" at bounding box center [387, 143] width 474 height 195
click at [235, 66] on div "// g.V(1362).repeat(outE().inV().simplePath()).emit().dedup().[PERSON_NAME]().d…" at bounding box center [387, 136] width 474 height 180
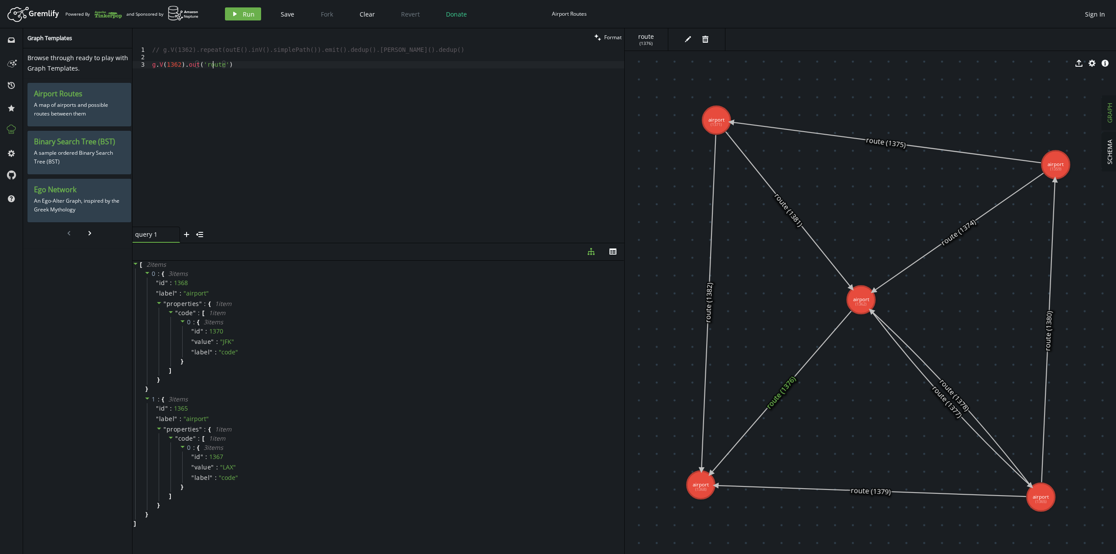
click at [212, 64] on div "// g.V(1362).repeat(outE().inV().simplePath()).emit().dedup().[PERSON_NAME]().d…" at bounding box center [387, 143] width 474 height 195
click at [238, 13] on button "play Run" at bounding box center [243, 13] width 36 height 13
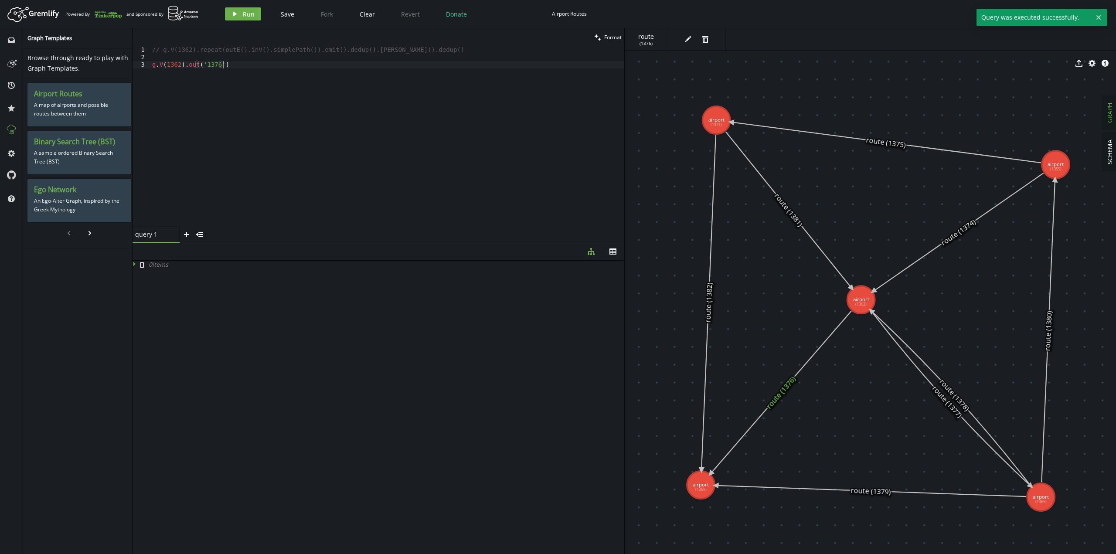
click at [270, 155] on div "// g.V(1362).repeat(outE().inV().simplePath()).emit().dedup().[PERSON_NAME]().d…" at bounding box center [387, 143] width 474 height 195
click at [249, 16] on span "Run" at bounding box center [249, 14] width 12 height 8
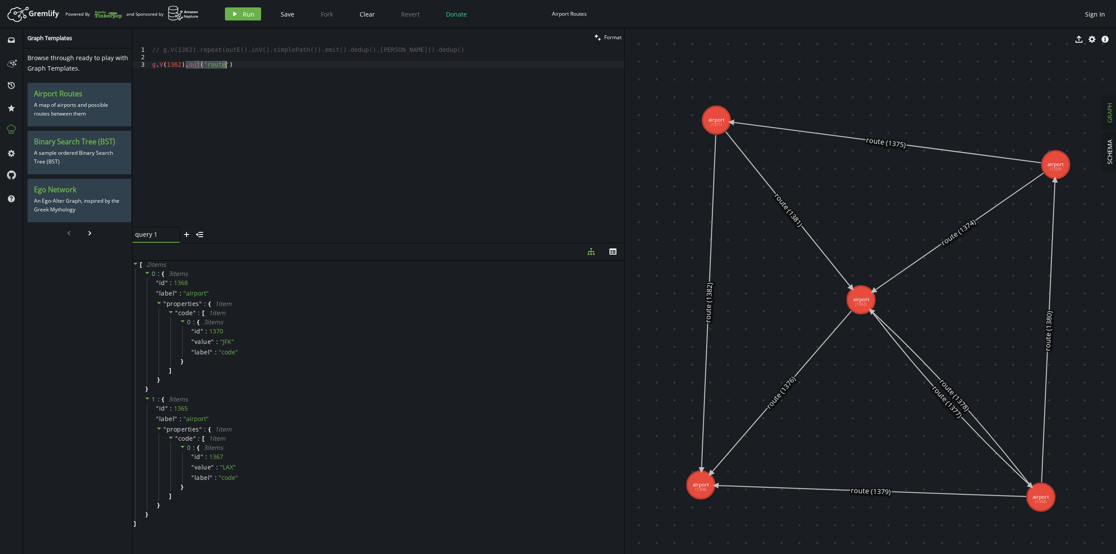
drag, startPoint x: 185, startPoint y: 63, endPoint x: 241, endPoint y: 66, distance: 56.3
click at [241, 66] on div "// g.V(1362).repeat(outE().inV().simplePath()).emit().dedup().[PERSON_NAME]().d…" at bounding box center [387, 143] width 474 height 195
click at [241, 16] on button "play Run" at bounding box center [243, 13] width 36 height 13
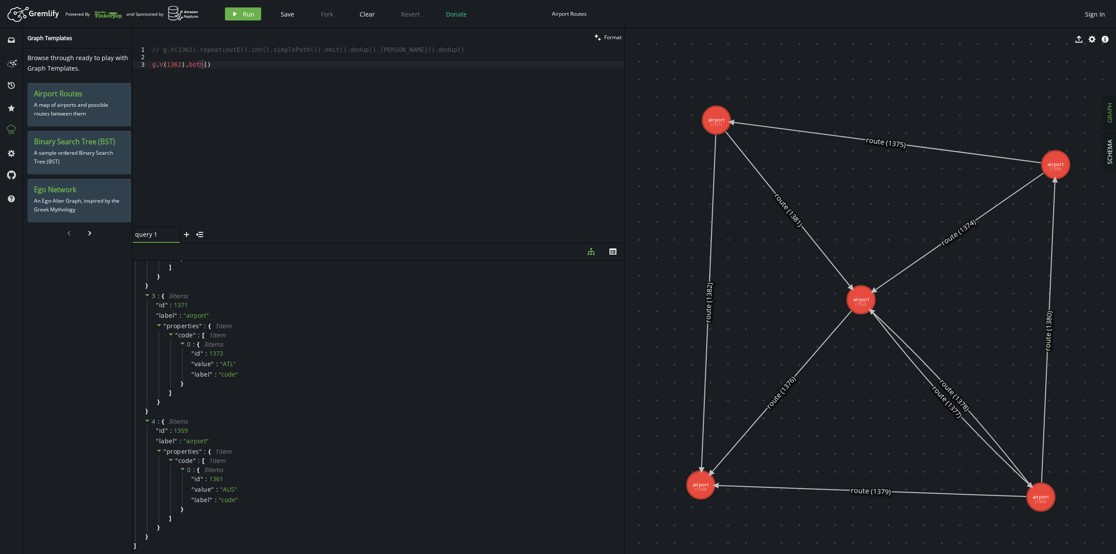
click at [239, 73] on div "// g.V(1362).repeat(outE().inV().simplePath()).emit().dedup().[PERSON_NAME]().d…" at bounding box center [387, 143] width 474 height 195
click at [237, 14] on icon "play" at bounding box center [234, 13] width 7 height 7
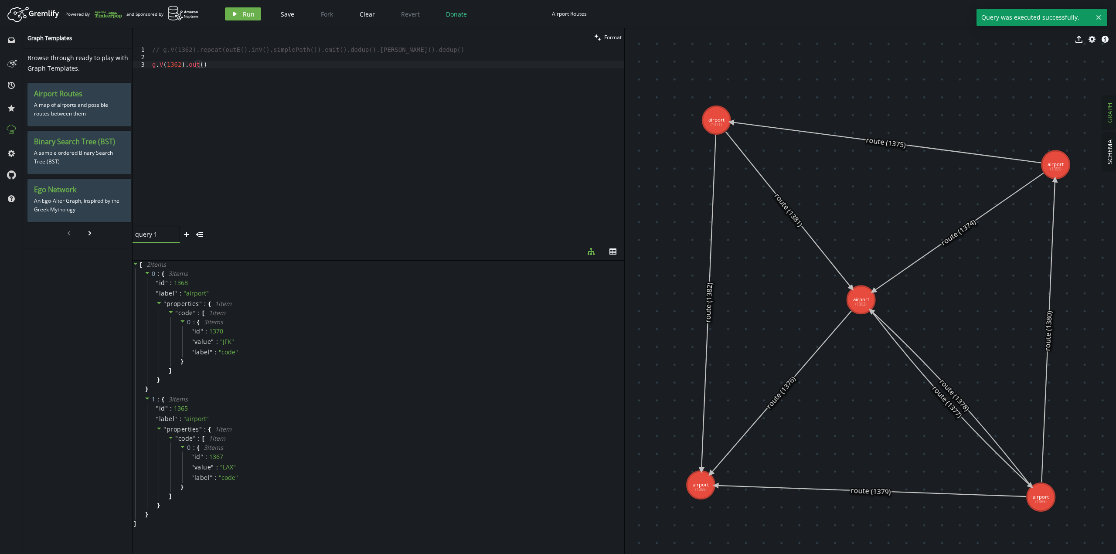
scroll to position [0, 0]
click at [184, 65] on div "// g.V(1362).repeat(outE().inV().simplePath()).emit().dedup().[PERSON_NAME]().d…" at bounding box center [387, 143] width 474 height 195
click at [200, 65] on div "// g.V(1362).repeat(outE().inV().simplePath()).emit().dedup().[PERSON_NAME]().d…" at bounding box center [387, 143] width 474 height 195
click at [221, 64] on div "// g.V(1362).repeat(outE().inV().simplePath()).emit().dedup().[PERSON_NAME]().d…" at bounding box center [387, 143] width 474 height 195
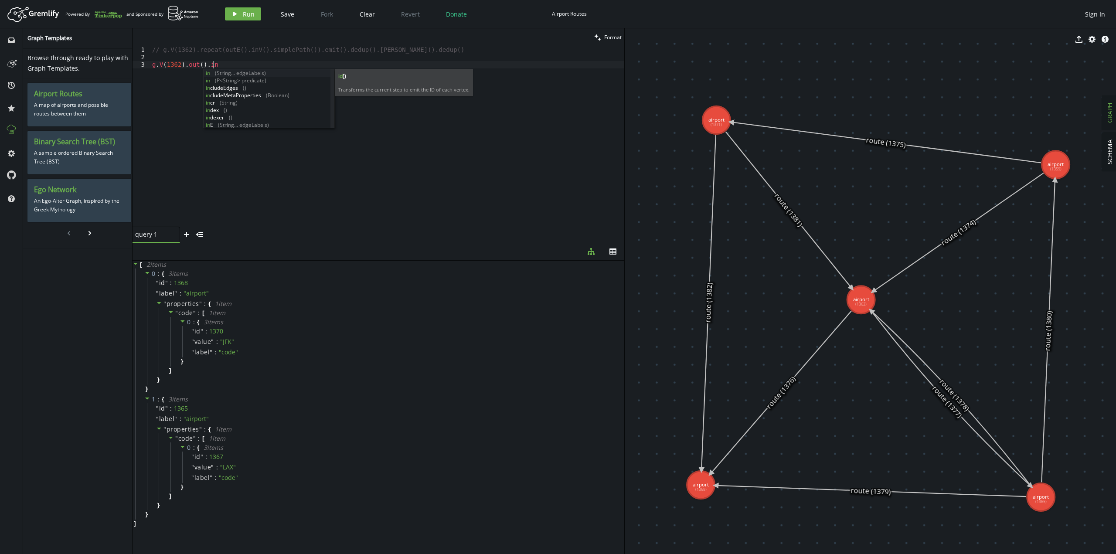
scroll to position [0, 63]
click at [249, 14] on span "Run" at bounding box center [249, 14] width 12 height 8
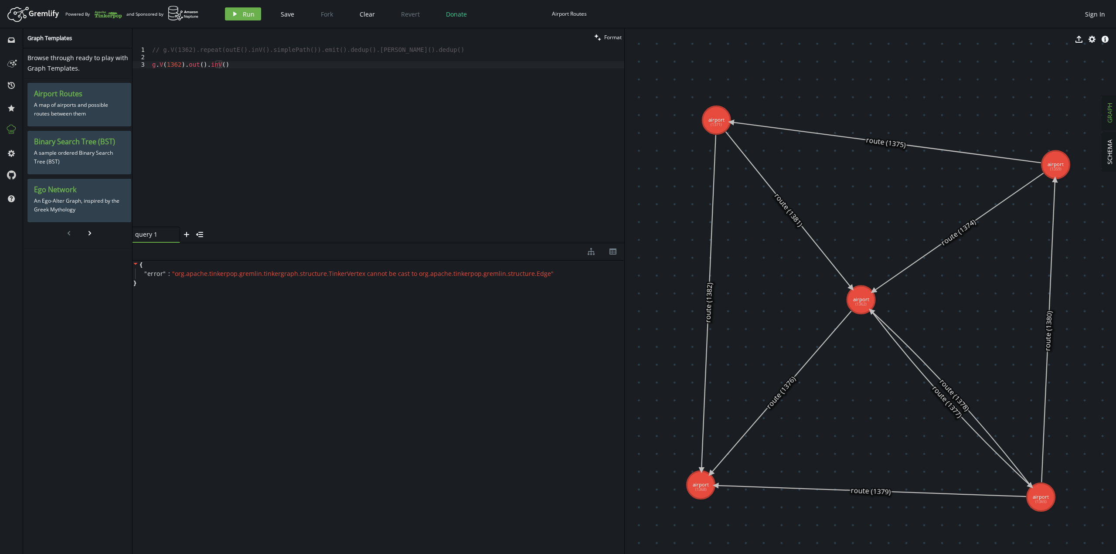
click at [241, 83] on div "// g.V(1362).repeat(outE().inV().simplePath()).emit().dedup().[PERSON_NAME]().d…" at bounding box center [387, 143] width 474 height 195
drag, startPoint x: 206, startPoint y: 66, endPoint x: 233, endPoint y: 64, distance: 27.1
click at [233, 64] on div "// g.V(1362).repeat(outE().inV().simplePath()).emit().dedup().[PERSON_NAME]().d…" at bounding box center [387, 143] width 474 height 195
click at [228, 16] on button "play Run" at bounding box center [243, 13] width 36 height 13
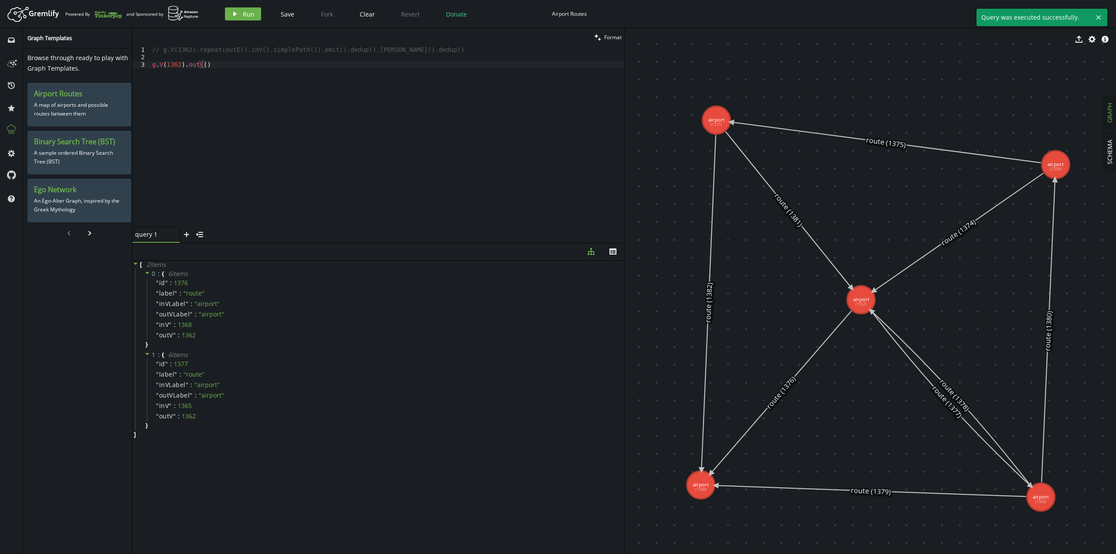
click at [256, 84] on div "// g.V(1362).repeat(outE().inV().simplePath()).emit().dedup().[PERSON_NAME]().d…" at bounding box center [387, 143] width 474 height 195
click at [249, 13] on span "Run" at bounding box center [249, 14] width 12 height 8
click at [224, 62] on div "// g.V(1362).repeat(outE().inV().simplePath()).emit().dedup().[PERSON_NAME]().d…" at bounding box center [387, 143] width 474 height 195
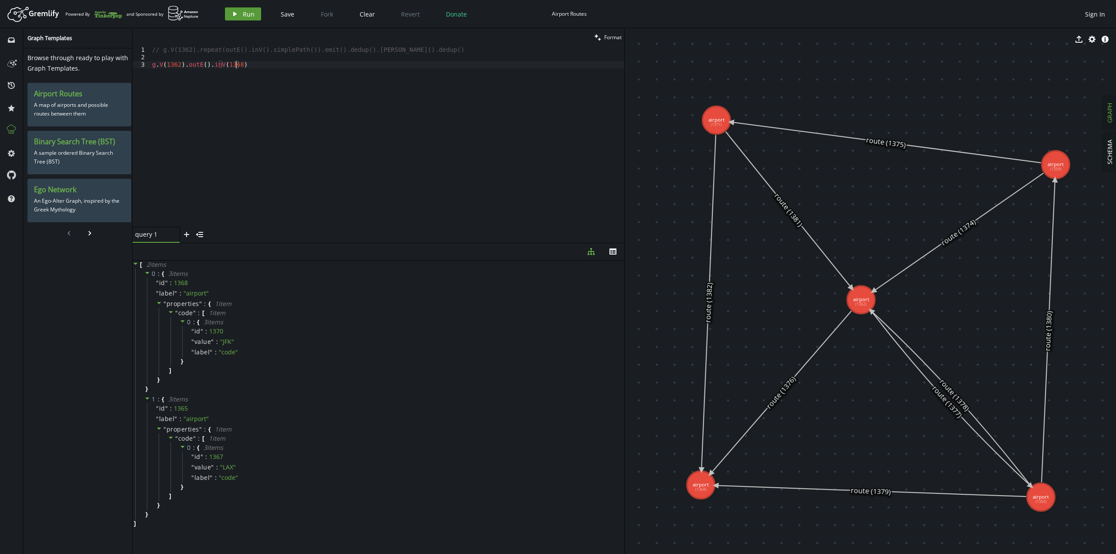
click at [248, 16] on span "Run" at bounding box center [249, 14] width 12 height 8
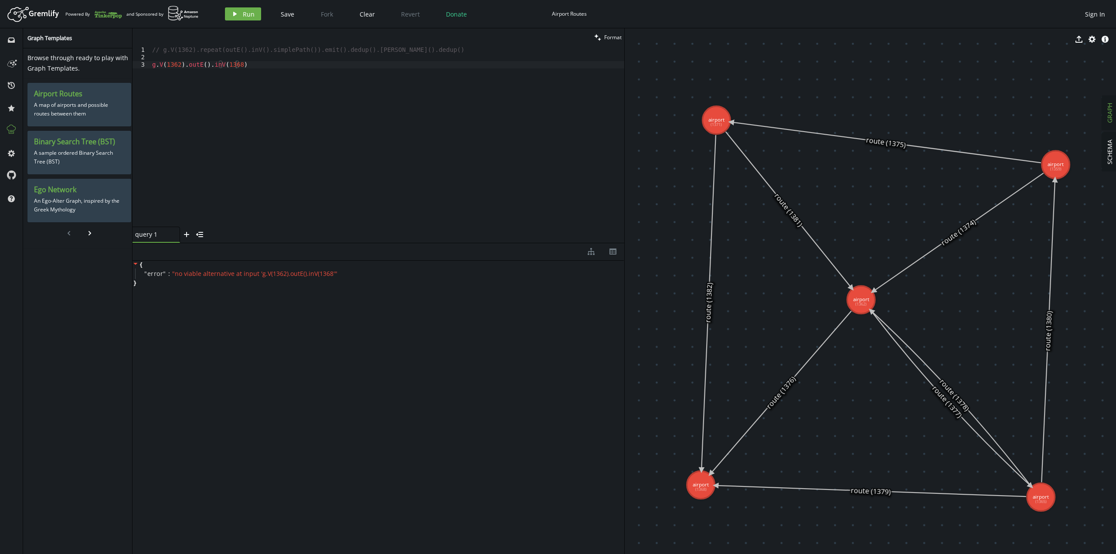
click at [234, 68] on div "// g.V(1362).repeat(outE().inV().simplePath()).emit().dedup().[PERSON_NAME]().d…" at bounding box center [387, 143] width 474 height 195
click at [242, 9] on button "play Run" at bounding box center [243, 13] width 36 height 13
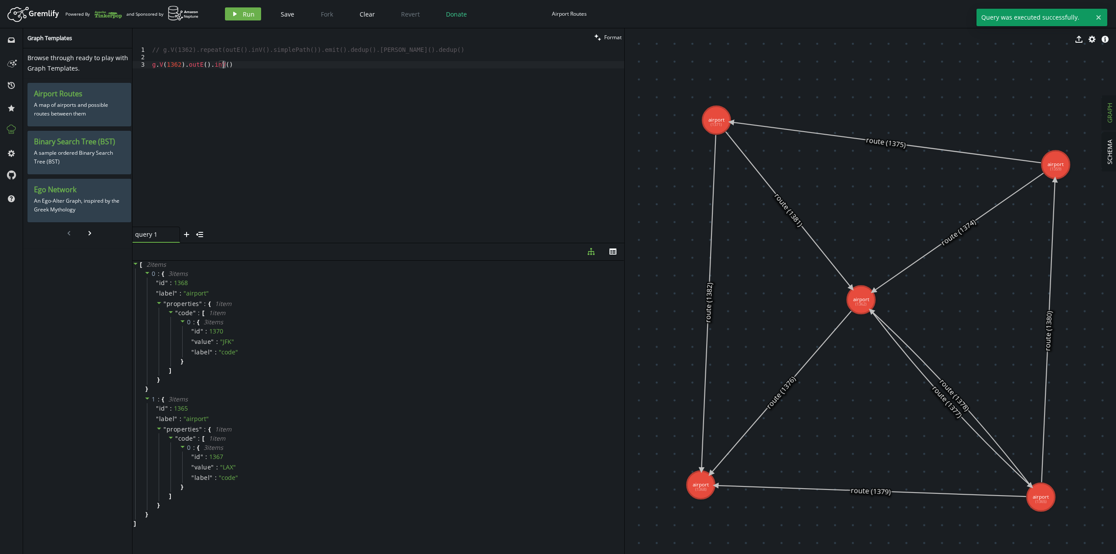
drag, startPoint x: 230, startPoint y: 71, endPoint x: 221, endPoint y: 66, distance: 10.4
click at [221, 66] on div "// g.V(1362).repeat(outE().inV().simplePath()).emit().dedup().[PERSON_NAME]().d…" at bounding box center [387, 143] width 474 height 195
click at [221, 66] on div "// g.V(1362).repeat(outE().inV().simplePath()).emit().dedup().[PERSON_NAME]().d…" at bounding box center [387, 136] width 474 height 180
click at [238, 13] on icon "play" at bounding box center [234, 13] width 7 height 7
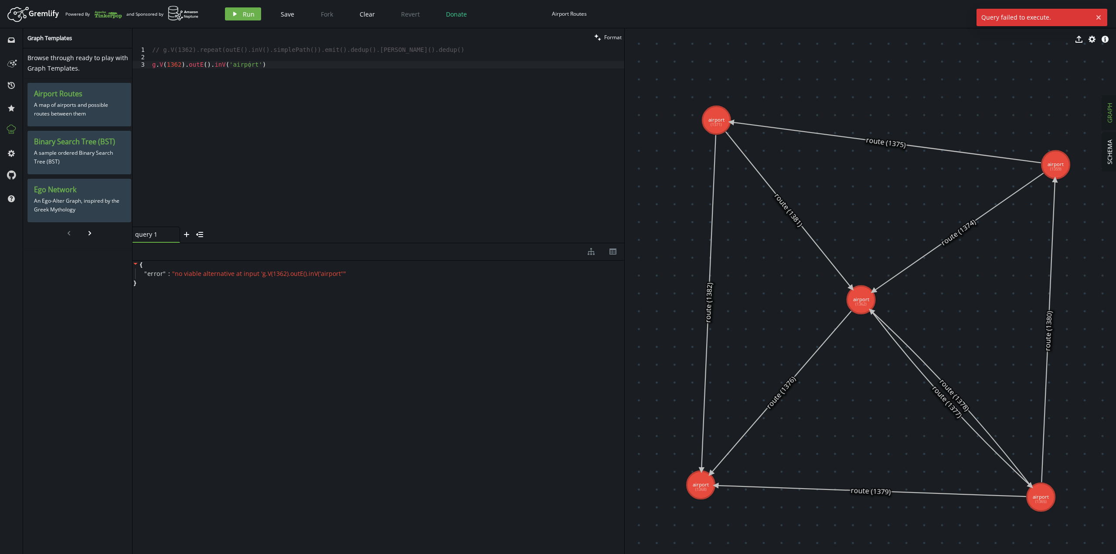
click at [255, 70] on div "// g.V(1362).repeat(outE().inV().simplePath()).emit().dedup().[PERSON_NAME]().d…" at bounding box center [387, 143] width 474 height 195
click at [250, 18] on button "play Run" at bounding box center [243, 13] width 36 height 13
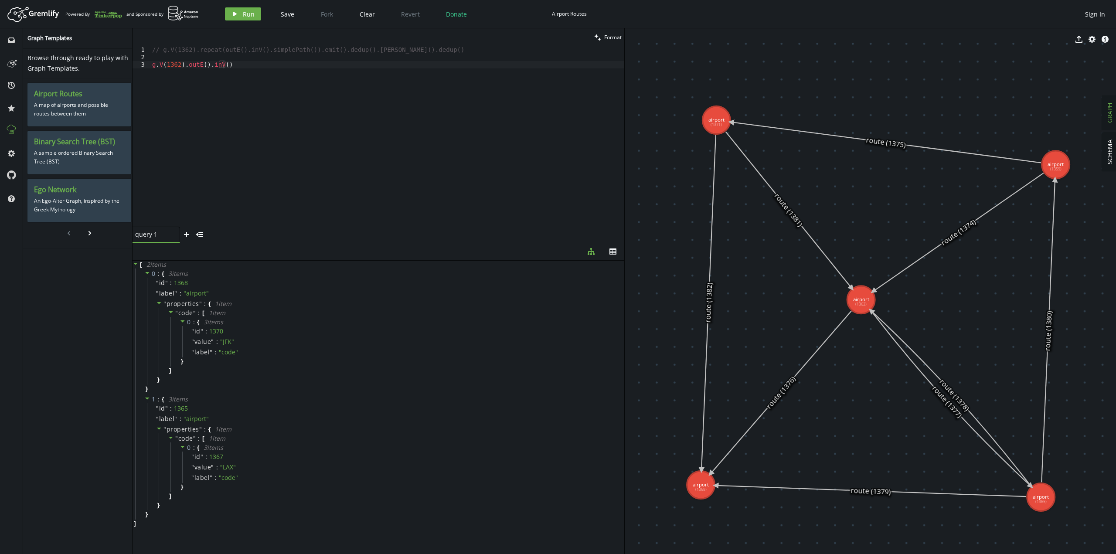
type textarea "// g.V(1362).repeat(outE().inV().simplePath()).emit().dedup().[PERSON_NAME]().d…"
click at [315, 51] on div "// g.V(1362).repeat(outE().inV().simplePath()).emit().dedup().[PERSON_NAME]().d…" at bounding box center [387, 143] width 474 height 195
drag, startPoint x: 315, startPoint y: 51, endPoint x: 323, endPoint y: 50, distance: 8.3
click at [323, 50] on div "// g.V(1362).repeat(outE().inV().simplePath()).emit().dedup().[PERSON_NAME]().d…" at bounding box center [387, 143] width 474 height 195
